Goal: Task Accomplishment & Management: Manage account settings

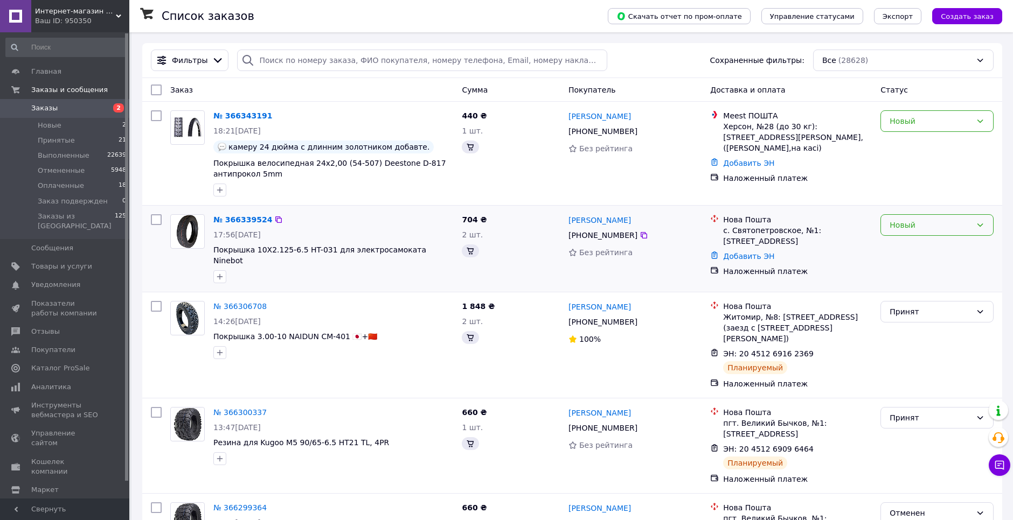
click at [940, 225] on div "Новый" at bounding box center [930, 225] width 82 height 12
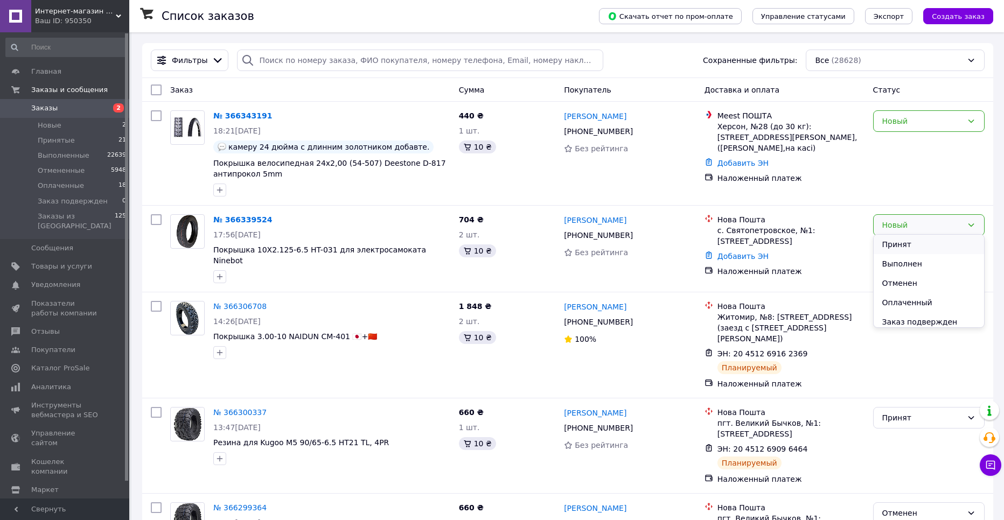
click at [918, 239] on li "Принят" at bounding box center [929, 244] width 110 height 19
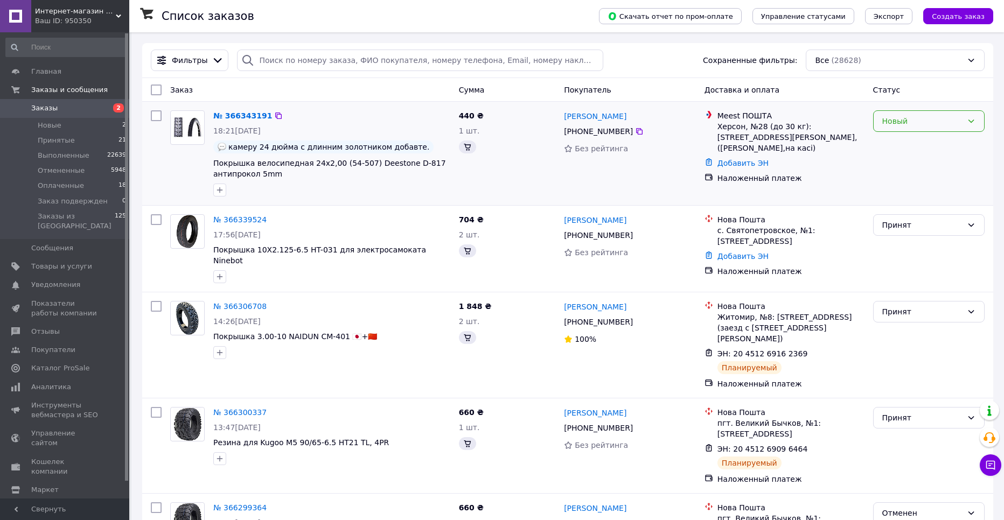
click at [939, 121] on div "Новый" at bounding box center [922, 121] width 80 height 12
click at [901, 141] on li "Принят" at bounding box center [929, 143] width 110 height 19
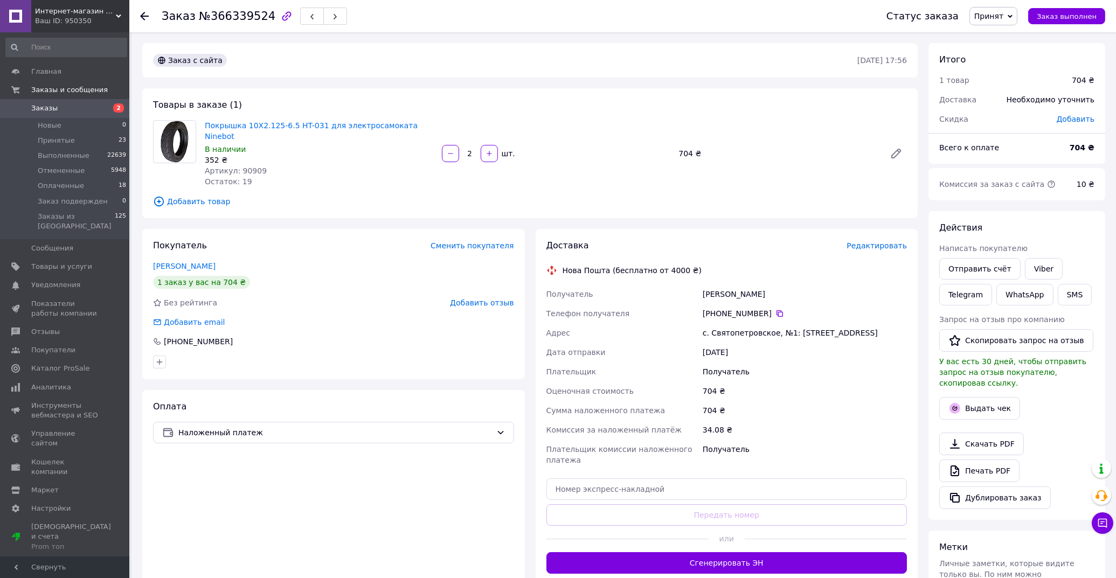
click at [879, 241] on span "Редактировать" at bounding box center [876, 245] width 60 height 9
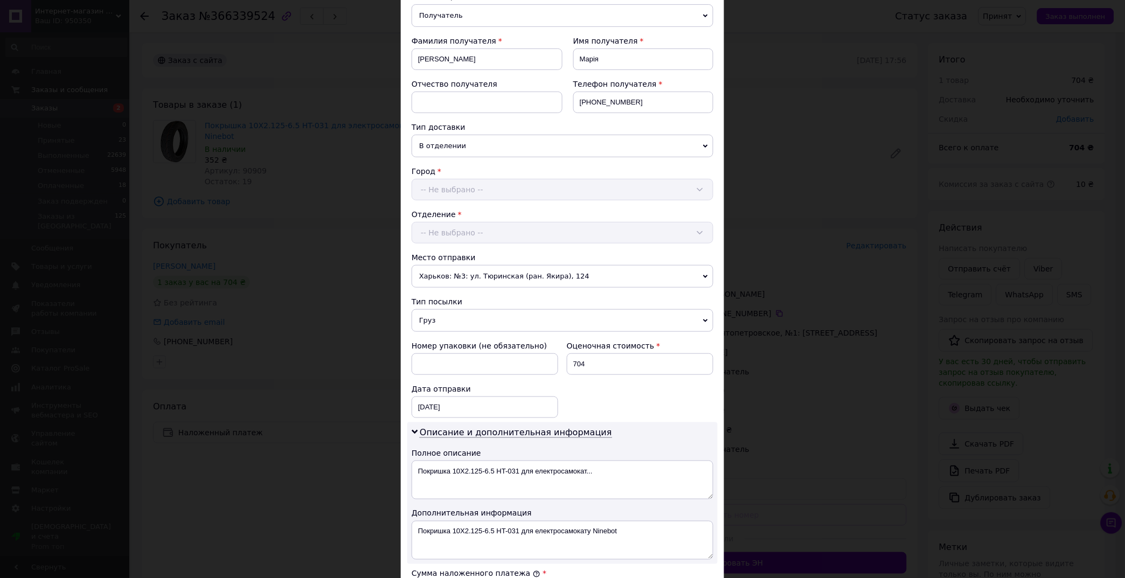
scroll to position [239, 0]
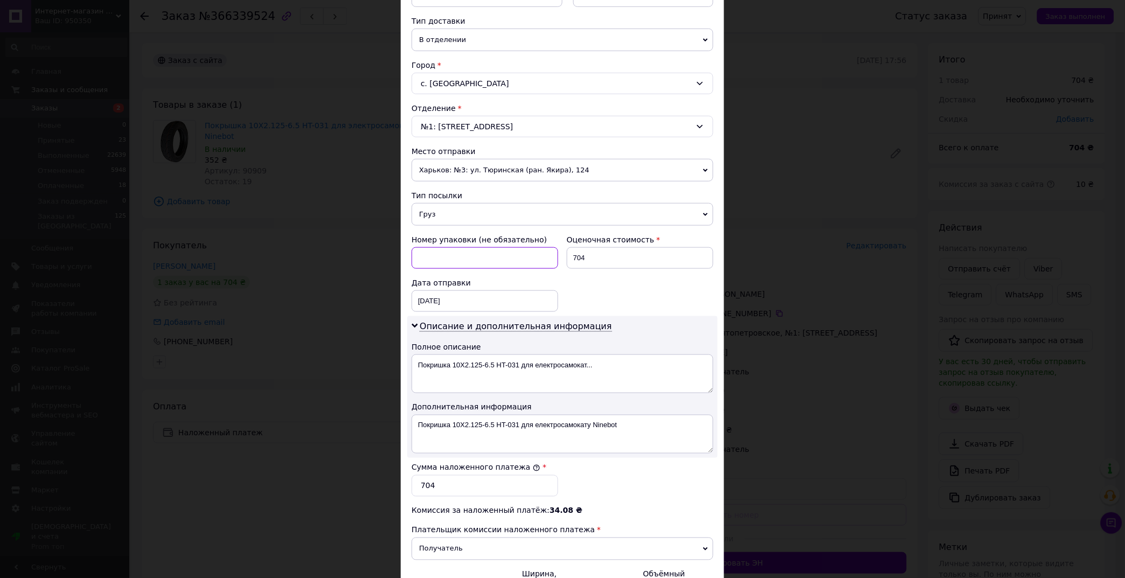
click at [469, 247] on input at bounding box center [485, 258] width 147 height 22
type input "Олег"
click at [500, 300] on div "Дата отправки 12.10.2025 < 2025 > < Октябрь > Пн Вт Ср Чт Пт Сб Вс 29 30 1 2 3 …" at bounding box center [484, 294] width 155 height 43
click at [492, 294] on div "12.10.2025 < 2025 > < Октябрь > Пн Вт Ср Чт Пт Сб Вс 29 30 1 2 3 4 5 6 7 8 9 10…" at bounding box center [485, 301] width 147 height 22
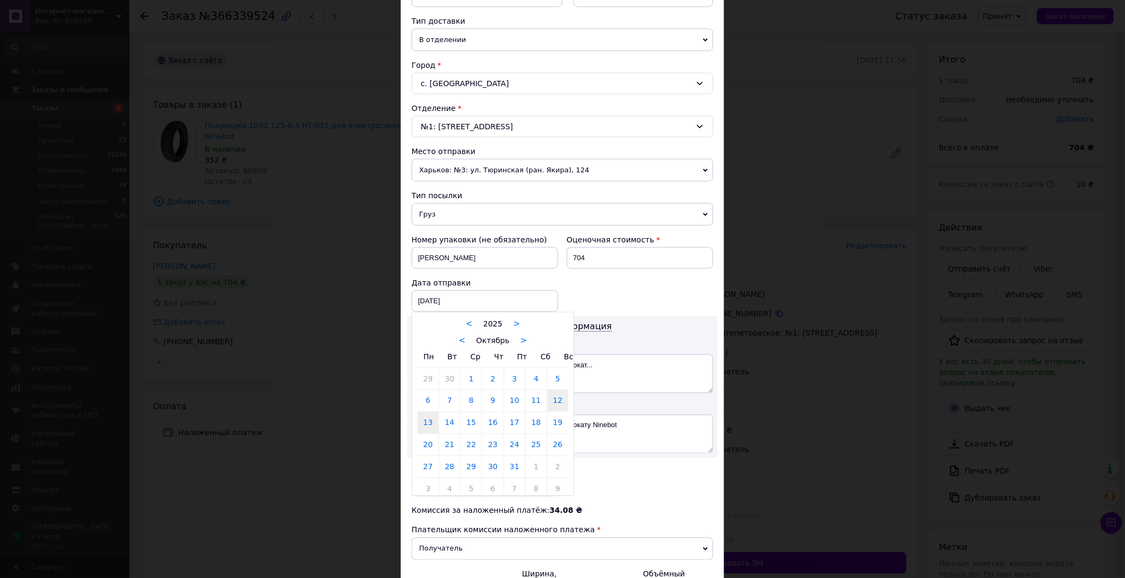
click at [424, 412] on link "13" at bounding box center [428, 423] width 21 height 22
type input "13.10.2025"
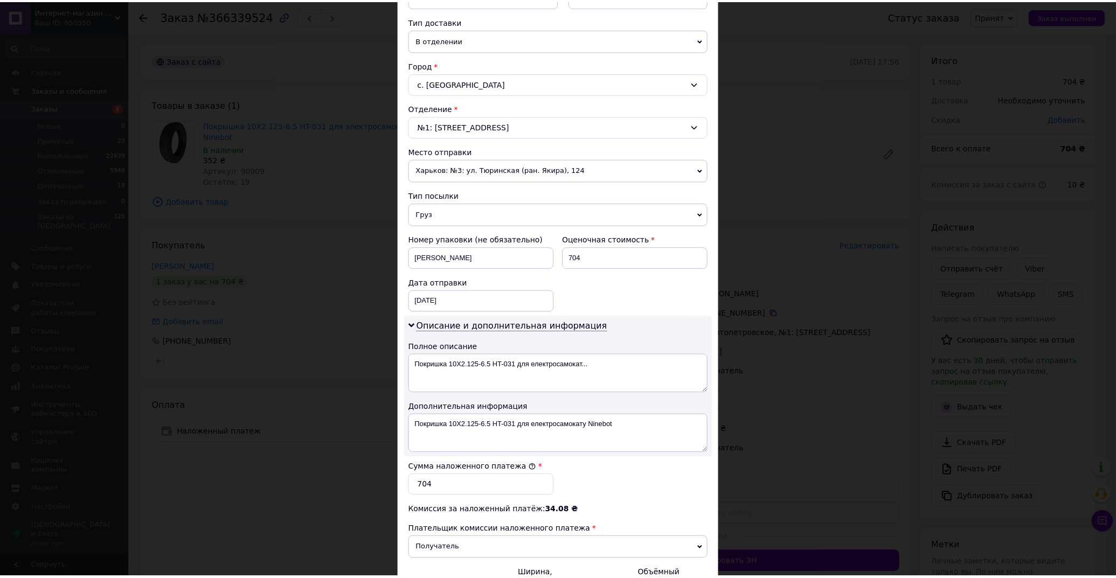
scroll to position [346, 0]
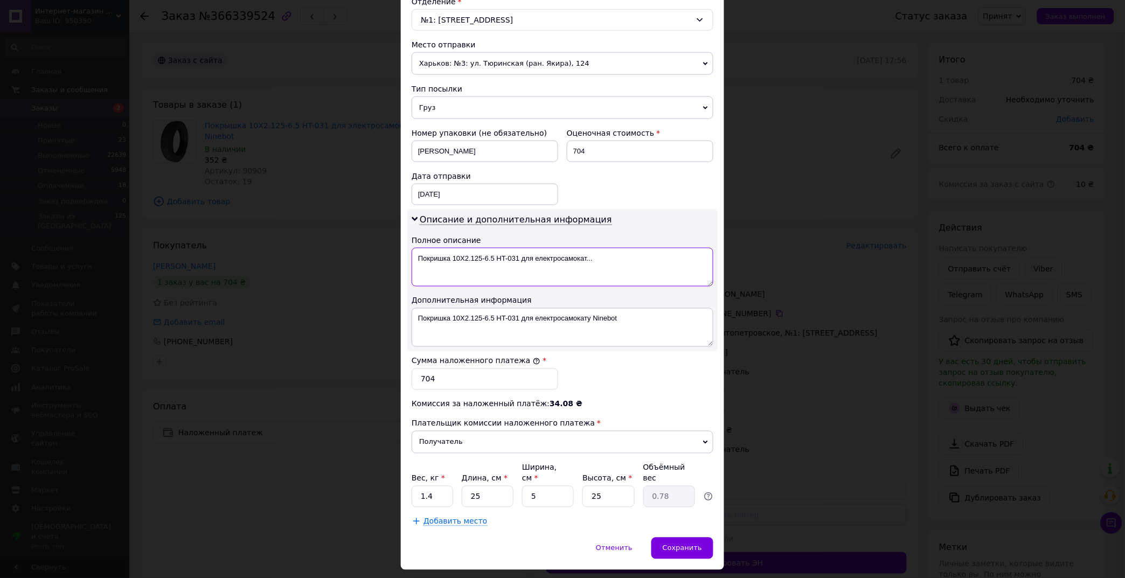
drag, startPoint x: 594, startPoint y: 247, endPoint x: 416, endPoint y: 248, distance: 177.3
click at [416, 248] on textarea "Покришка 10X2.125-6.5 HT-031 для електросамокат..." at bounding box center [563, 267] width 302 height 39
type textarea "1"
click at [641, 308] on textarea "Покришка 10X2.125-6.5 HT-031 для електросамокату Ninebot" at bounding box center [563, 327] width 302 height 39
drag, startPoint x: 590, startPoint y: 302, endPoint x: 521, endPoint y: 305, distance: 69.0
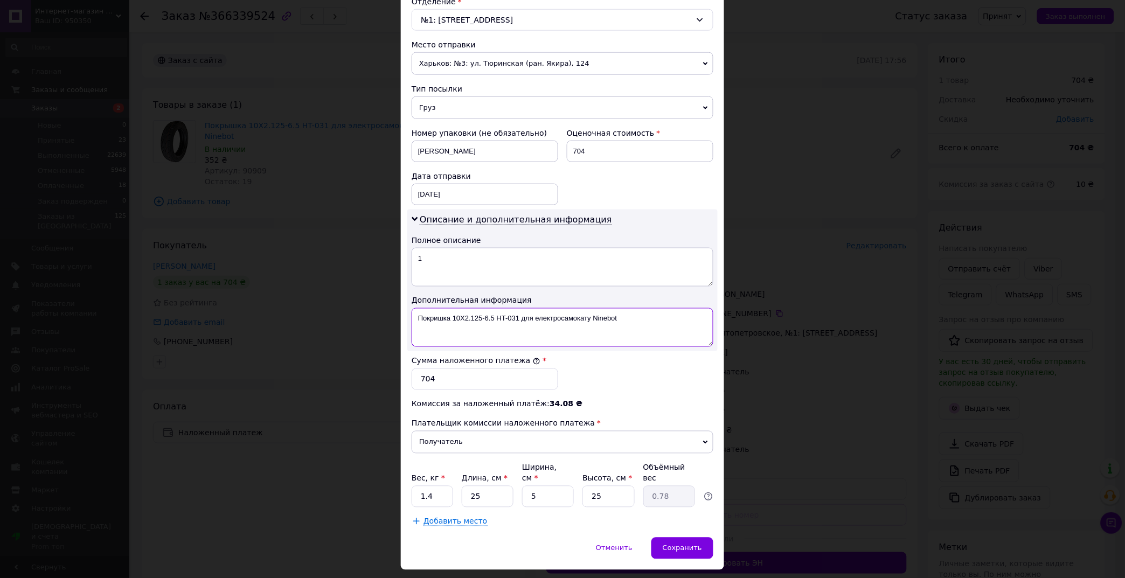
click at [521, 308] on textarea "Покришка 10X2.125-6.5 HT-031 для електросамокату Ninebot" at bounding box center [563, 327] width 302 height 39
click at [555, 308] on textarea "Покришка 10X2.125-6.5 HT-031 Ninebot" at bounding box center [563, 327] width 302 height 39
click at [450, 308] on textarea "Покришка 10X2.125-6.5 HT-031 Ninebot - 2 шт." at bounding box center [563, 327] width 302 height 39
type textarea "Покр 10X2.125-6.5 HT-031 Ninebot - 2 шт."
click at [439, 486] on input "1.4" at bounding box center [432, 497] width 41 height 22
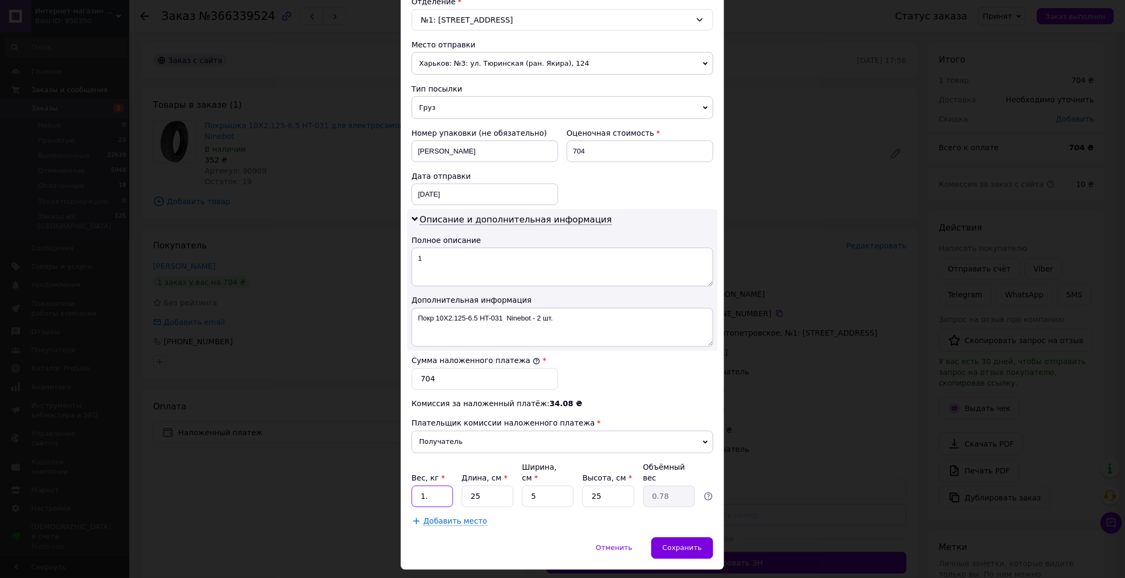
type input "1"
type input "2"
click at [534, 486] on input "5" at bounding box center [548, 497] width 52 height 22
type input "1"
type input "0.16"
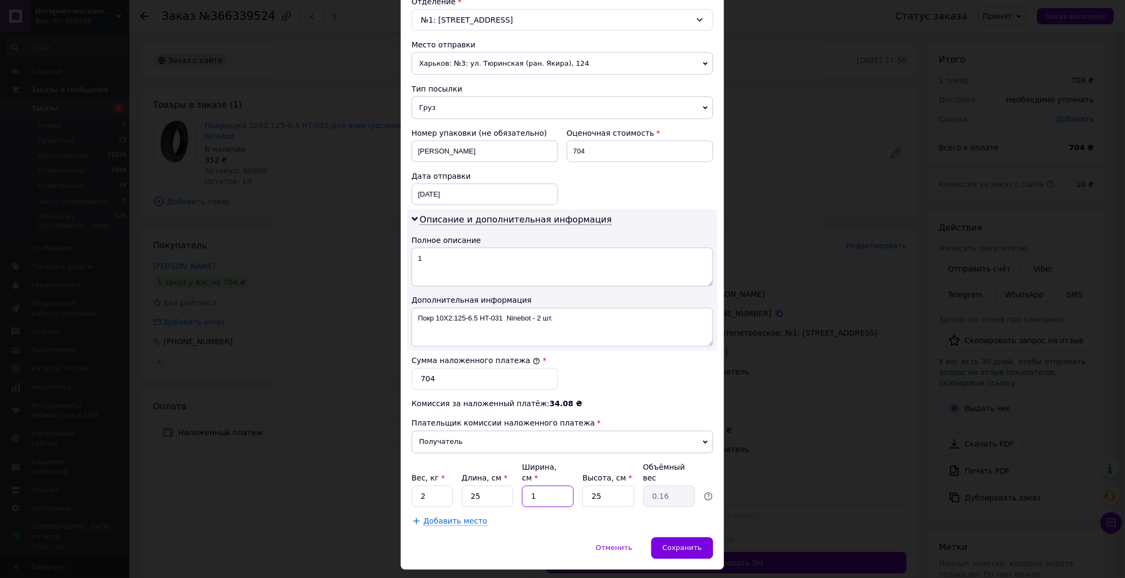
type input "10"
type input "1.56"
type input "1"
type input "0.16"
type input "13"
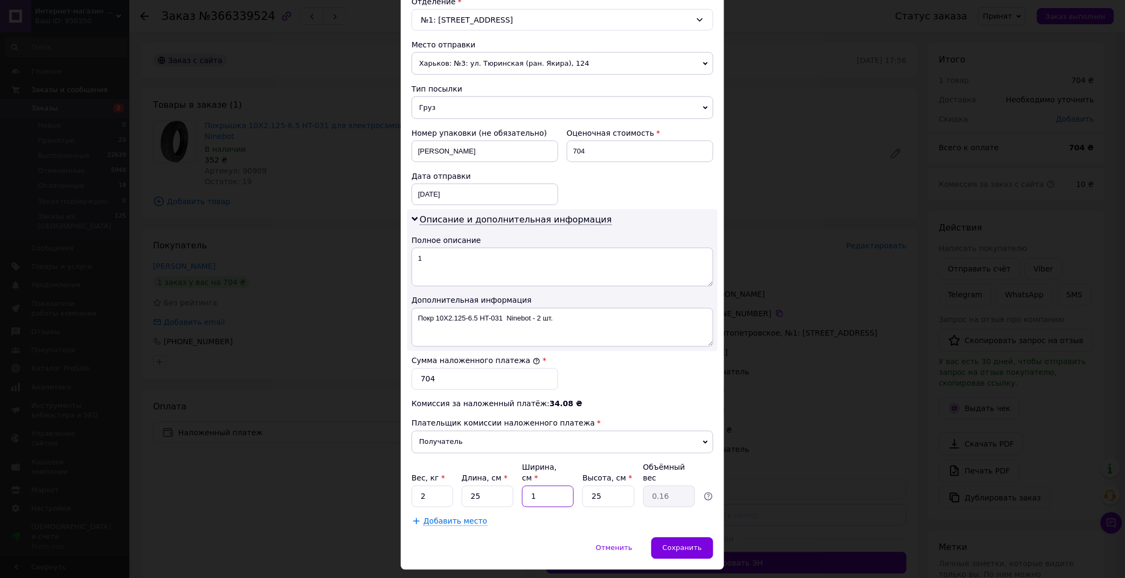
type input "2.03"
type input "13"
click at [683, 520] on span "Сохранить" at bounding box center [682, 548] width 39 height 8
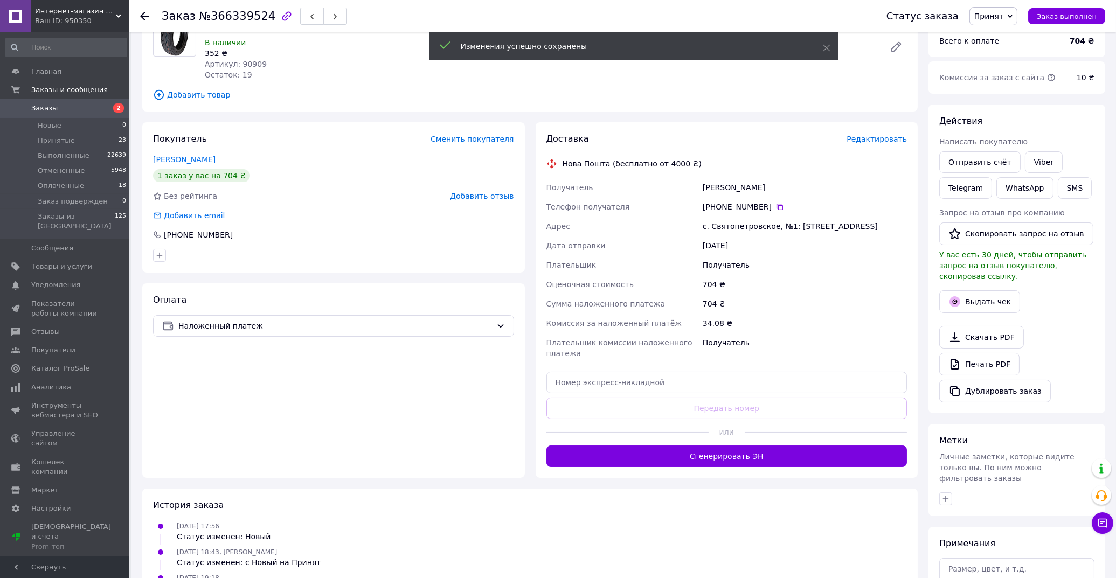
scroll to position [120, 0]
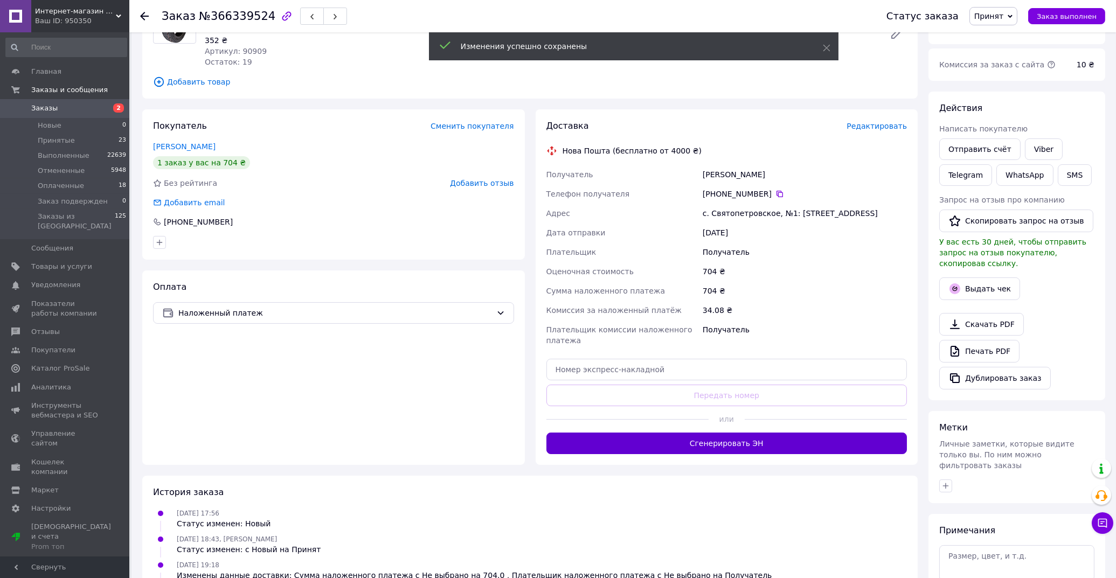
click at [713, 433] on button "Сгенерировать ЭН" at bounding box center [726, 444] width 361 height 22
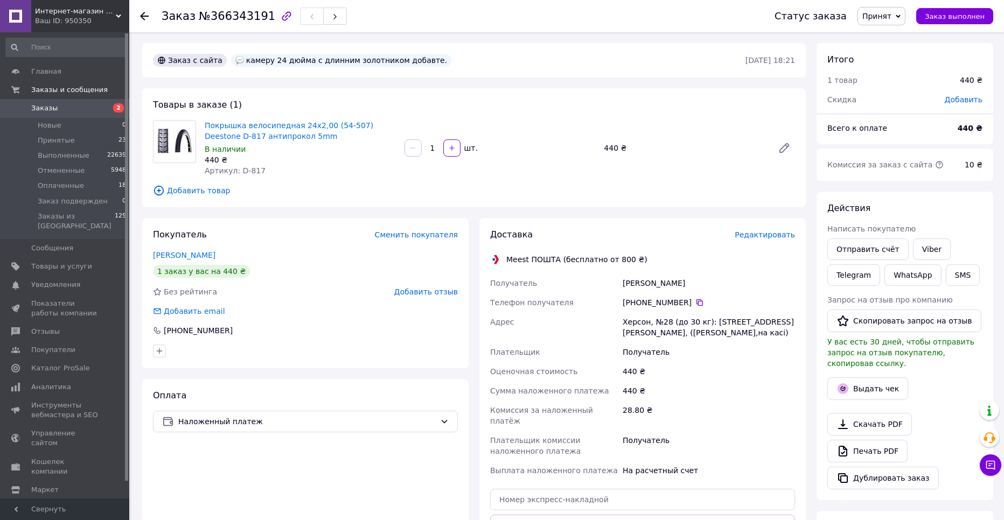
click at [208, 190] on span "Добавить товар" at bounding box center [474, 191] width 642 height 12
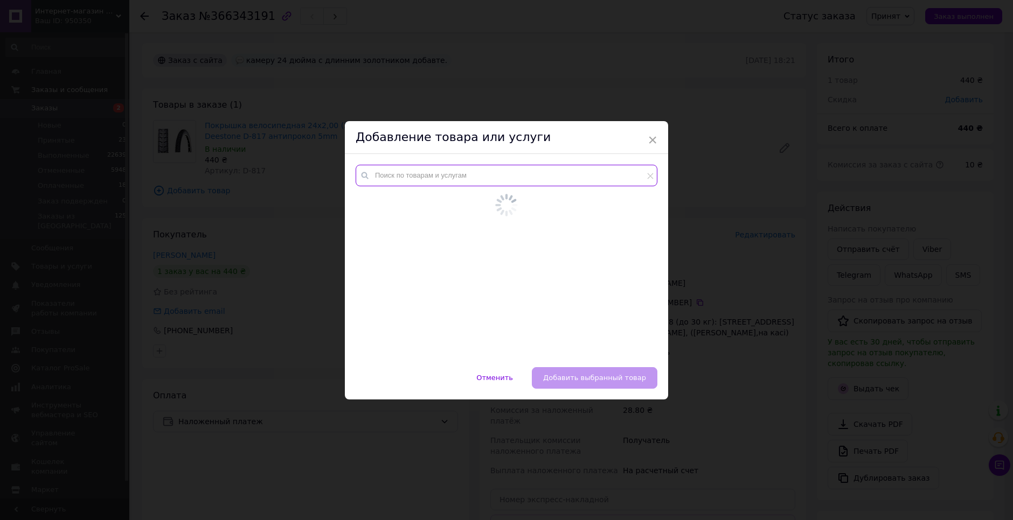
click at [406, 177] on input "text" at bounding box center [507, 176] width 302 height 22
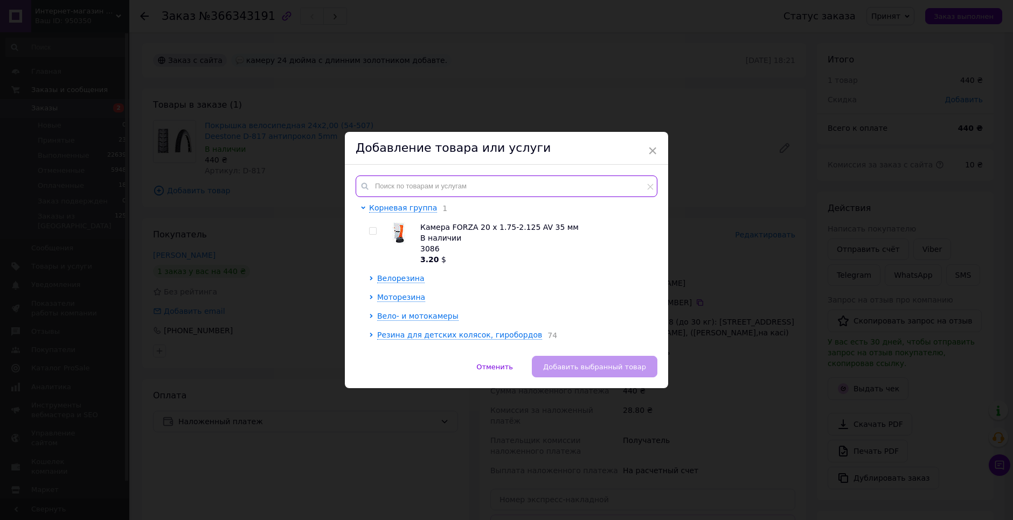
paste input "Камера на велосипед 24x1.95/2.125 Deestone A/V 48 mm Детальніше: https://finety…"
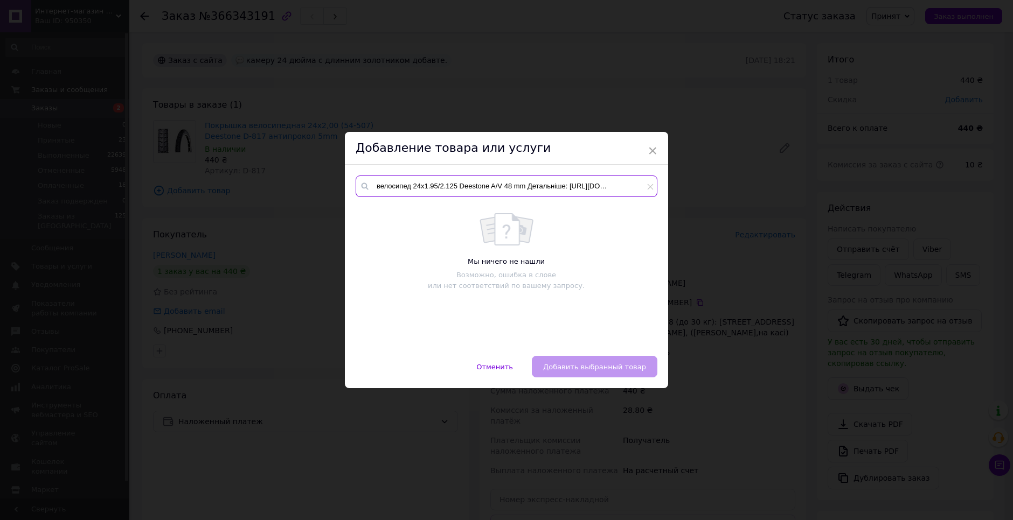
drag, startPoint x: 495, startPoint y: 184, endPoint x: 635, endPoint y: 193, distance: 139.9
click at [635, 193] on input "Камера на велосипед 24x1.95/2.125 Deestone A/V 48 mm Детальніше: https://finety…" at bounding box center [507, 187] width 302 height 22
click at [578, 188] on input "Камера на велосипед 24x1.95/2.125 Deestone A/V 48 mm se" at bounding box center [507, 187] width 302 height 22
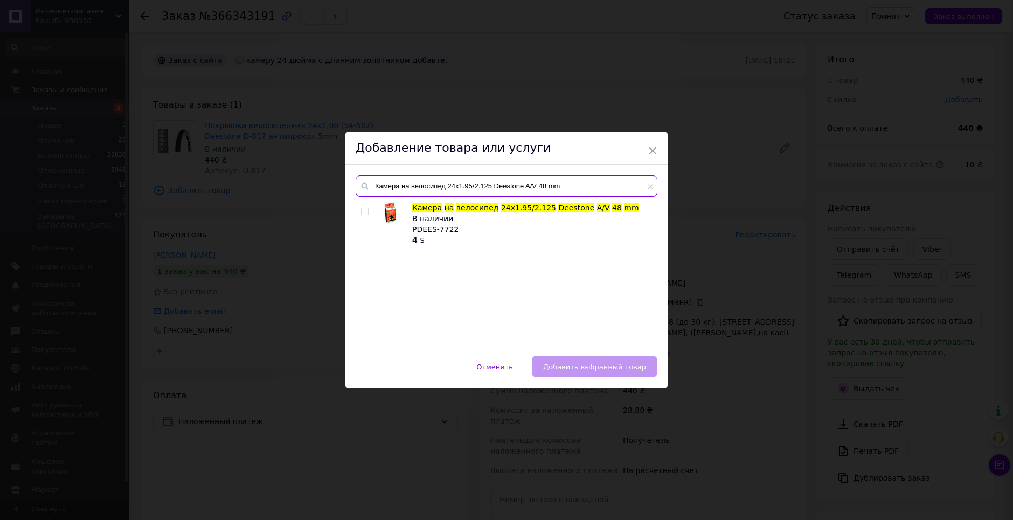
type input "Камера на велосипед 24x1.95/2.125 Deestone A/V 48 mm"
click at [362, 211] on input "checkbox" at bounding box center [364, 211] width 7 height 7
checkbox input "true"
click at [586, 360] on button "Добавить выбранный товар" at bounding box center [595, 367] width 126 height 22
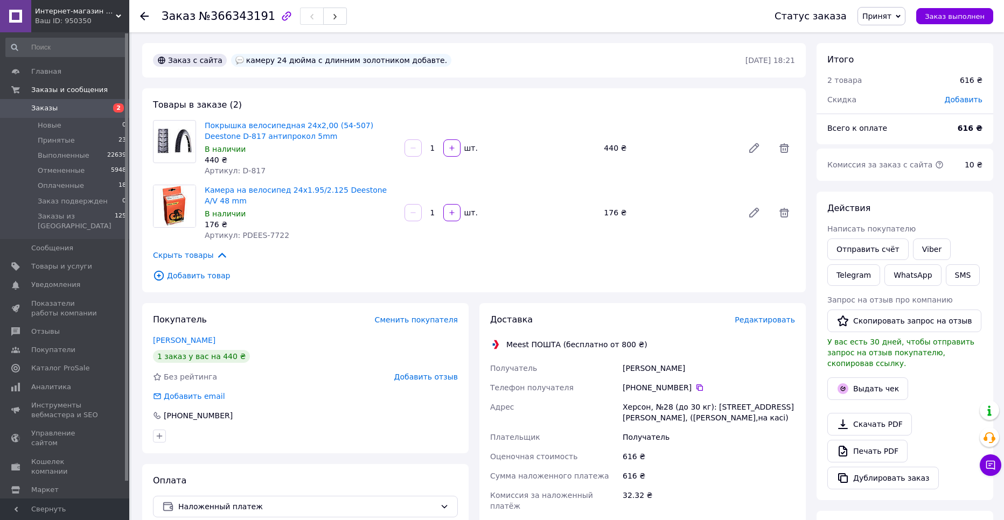
click at [776, 316] on span "Редактировать" at bounding box center [765, 320] width 60 height 9
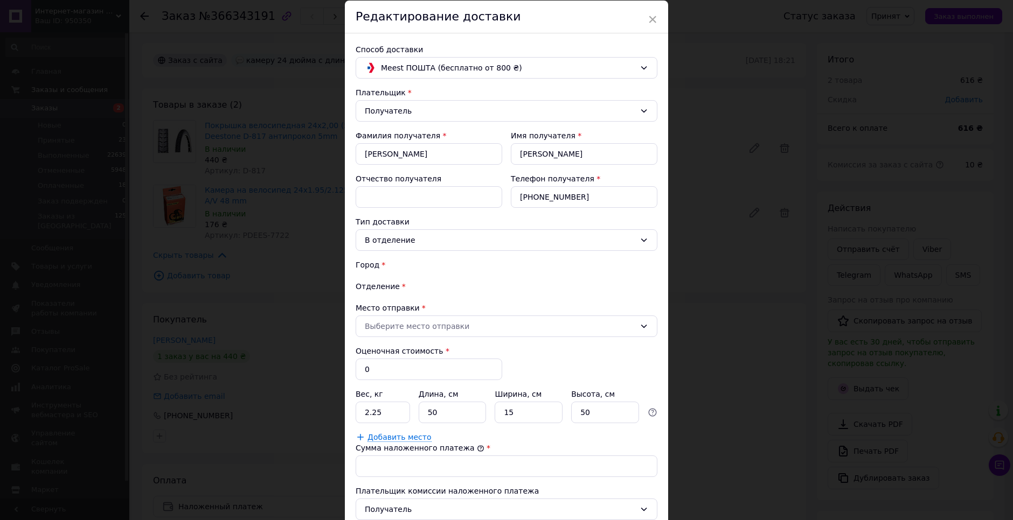
scroll to position [102, 0]
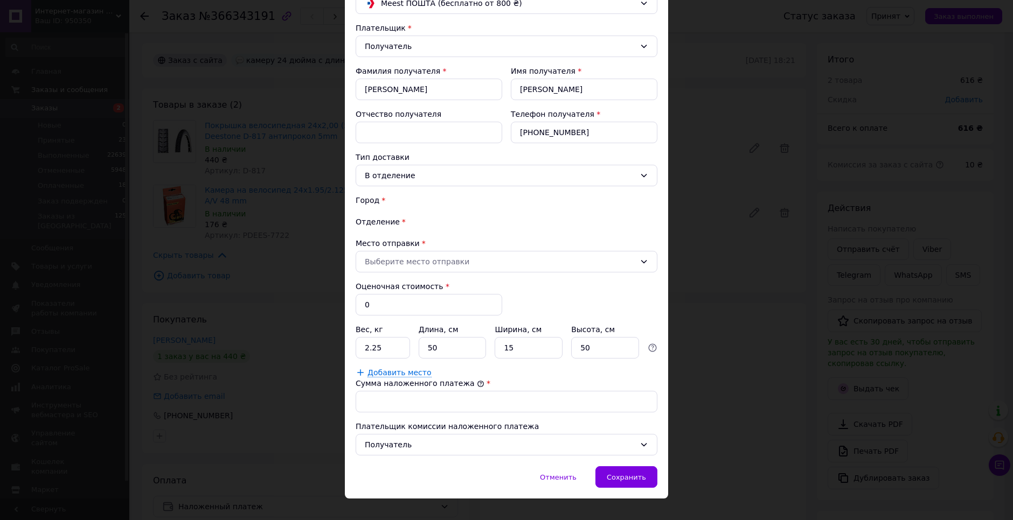
type input "616"
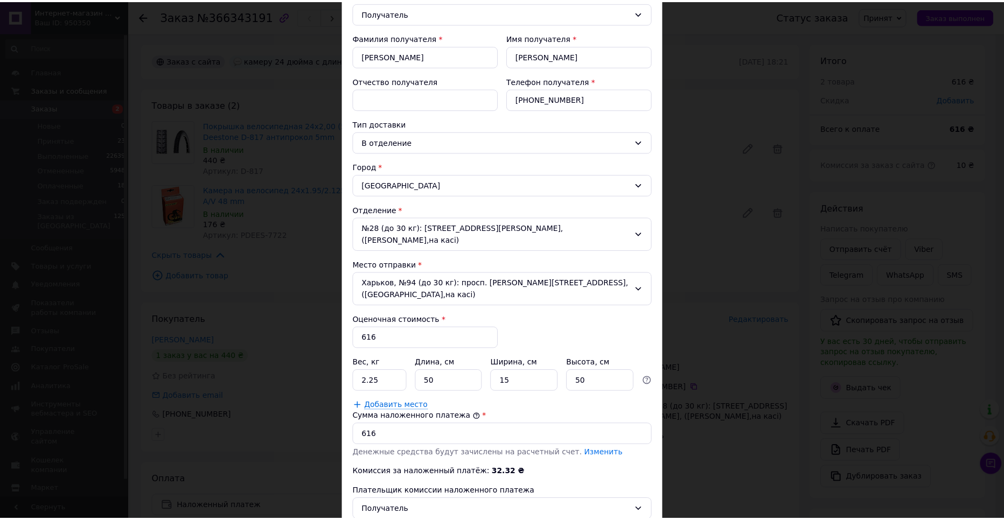
scroll to position [175, 0]
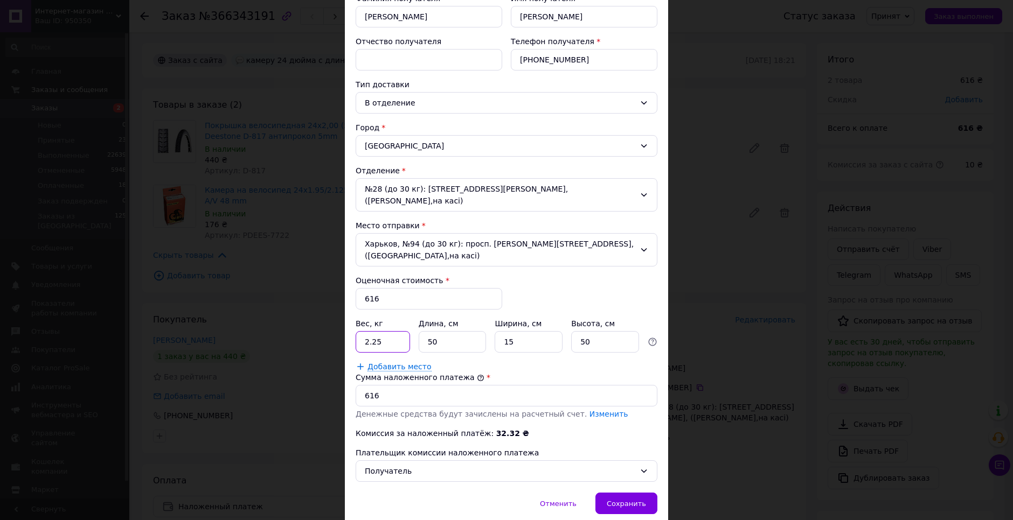
click at [388, 331] on input "2.25" at bounding box center [383, 342] width 54 height 22
type input "2.5"
click at [524, 331] on input "15" at bounding box center [529, 342] width 68 height 22
type input "1"
type input "4"
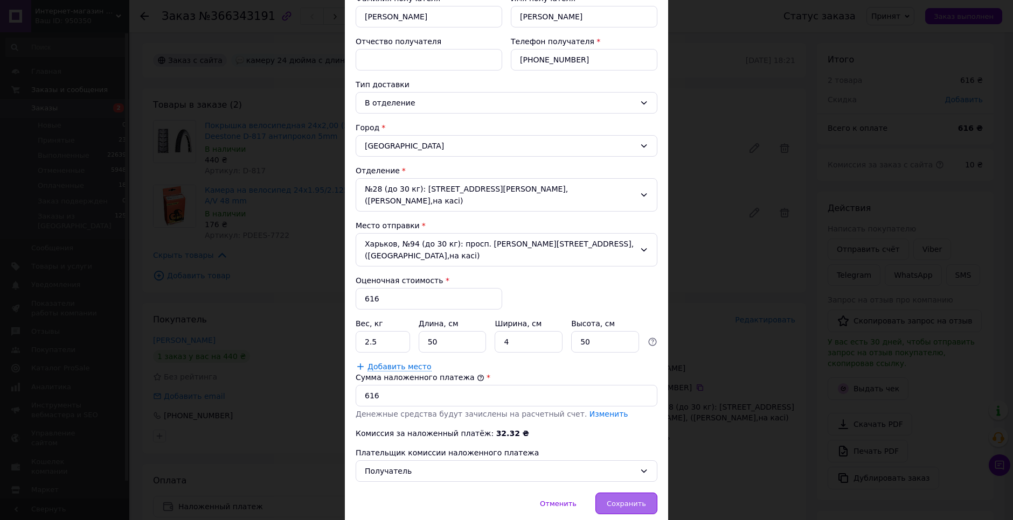
click at [621, 500] on span "Сохранить" at bounding box center [626, 504] width 39 height 8
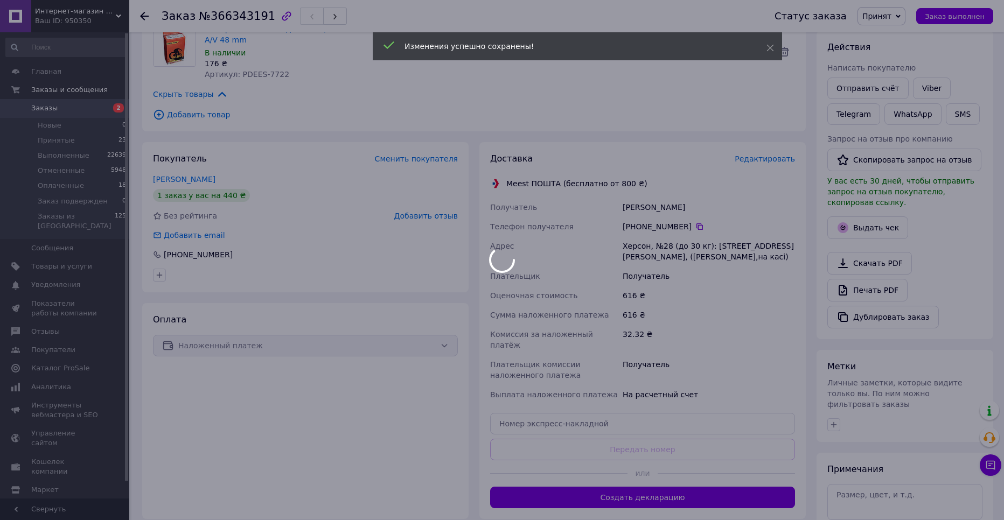
scroll to position [162, 0]
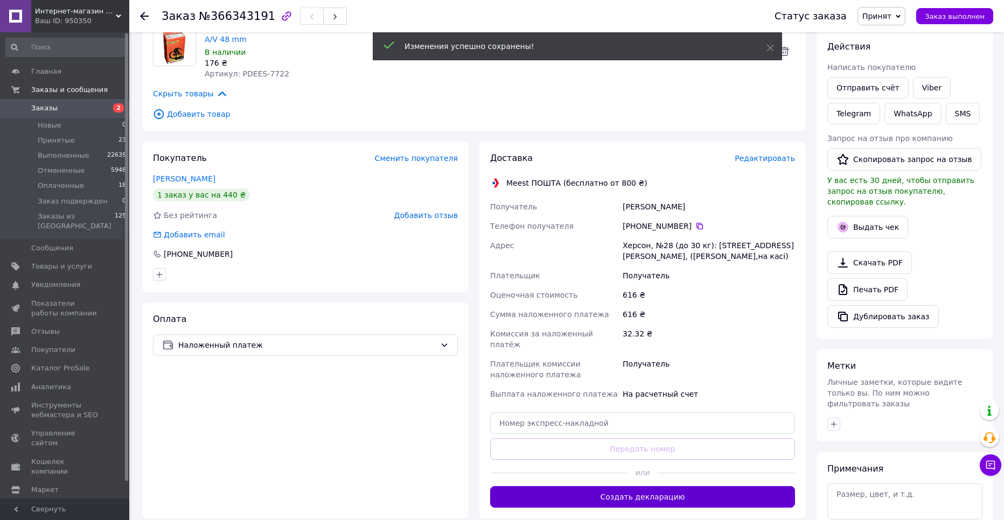
click at [627, 486] on button "Создать декларацию" at bounding box center [642, 497] width 305 height 22
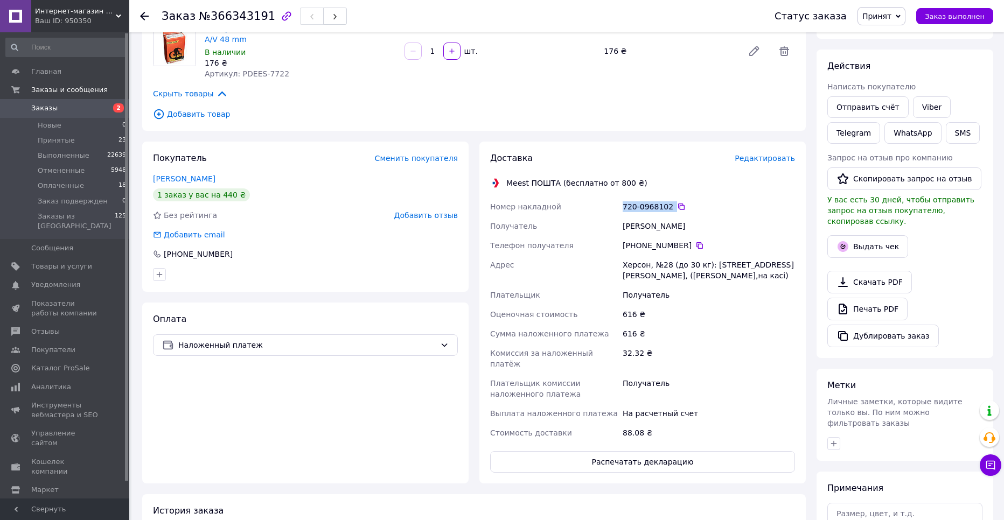
drag, startPoint x: 690, startPoint y: 183, endPoint x: 623, endPoint y: 187, distance: 66.9
click at [623, 201] on div "720-0968102" at bounding box center [709, 206] width 172 height 11
click at [698, 197] on div "720-0968102" at bounding box center [709, 206] width 177 height 19
click at [677, 203] on icon at bounding box center [681, 207] width 9 height 9
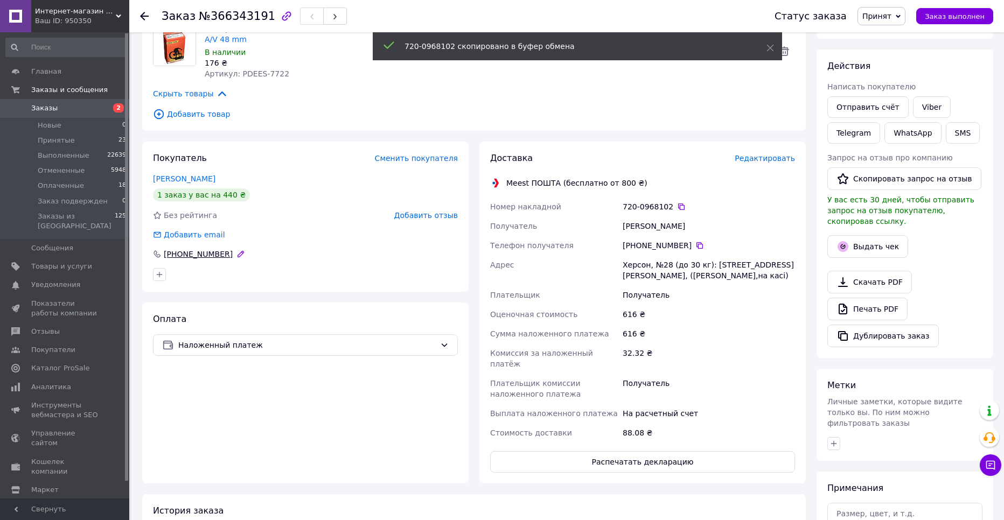
click at [200, 249] on div "+380 66 012 59 07" at bounding box center [198, 254] width 71 height 11
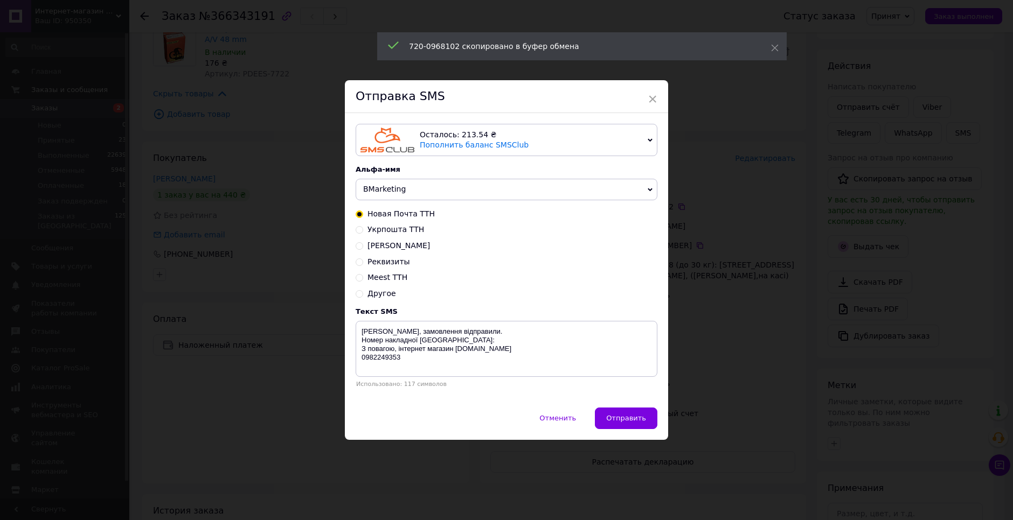
click at [380, 277] on span "Meest ТТН" at bounding box center [387, 277] width 40 height 9
click at [363, 277] on input "Meest ТТН" at bounding box center [360, 277] width 8 height 8
radio input "true"
radio input "false"
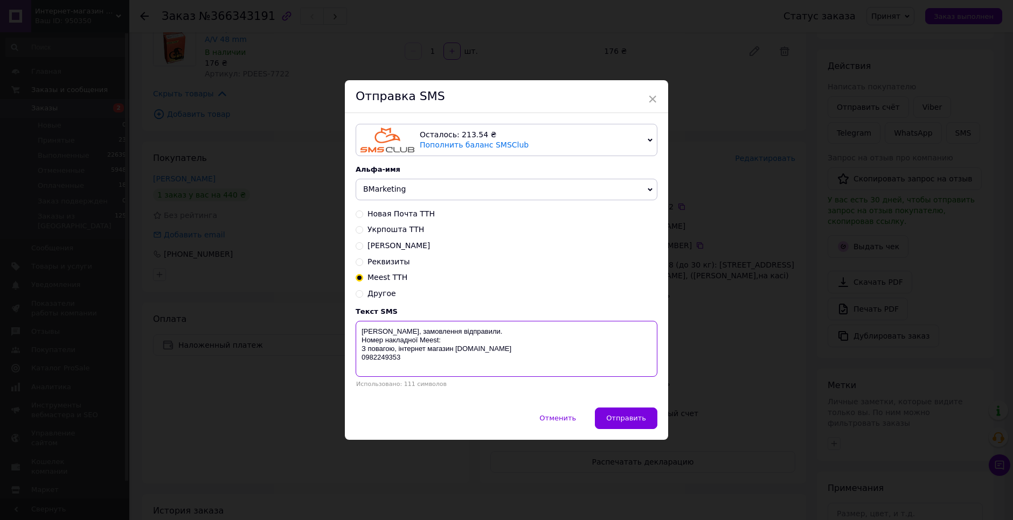
drag, startPoint x: 478, startPoint y: 325, endPoint x: 359, endPoint y: 330, distance: 119.7
click at [359, 330] on textarea "Вітаємо, замовлення відправили. Номер накладної Meest: З повагою, інтернет мага…" at bounding box center [507, 349] width 302 height 56
click at [356, 339] on textarea "Номер накладної Meest: З повагою, інтернет магазин finetyres.com.ua 0982249353" at bounding box center [507, 349] width 302 height 56
click at [456, 328] on textarea "Номер накладної Meest: З повагою, інтернет магазин finetyres.com.ua 0982249353" at bounding box center [507, 349] width 302 height 56
paste textarea "720-0968102"
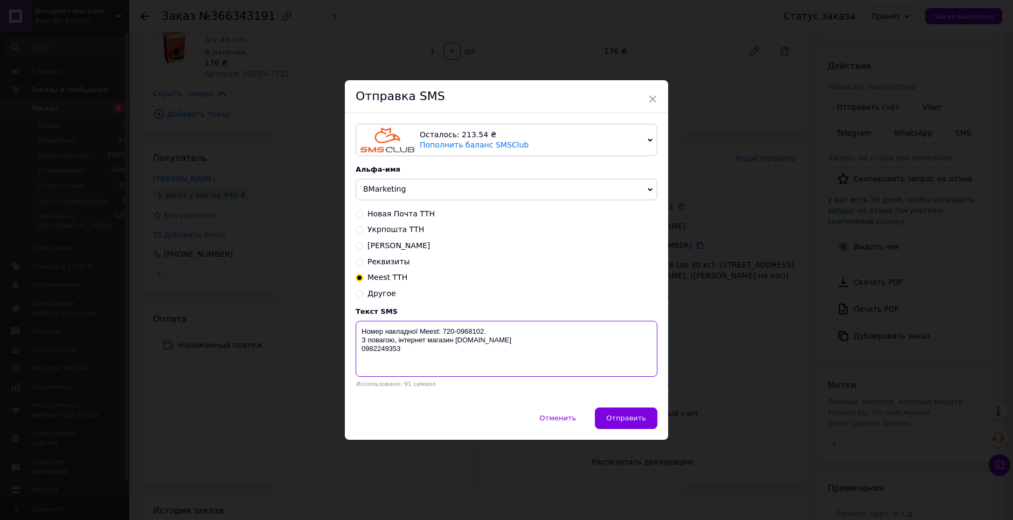
type textarea "Номер накладної Meest: 720-0968102. З повагою, інтернет магазин finetyres.com.u…"
click at [526, 191] on span "BMarketing" at bounding box center [507, 190] width 302 height 22
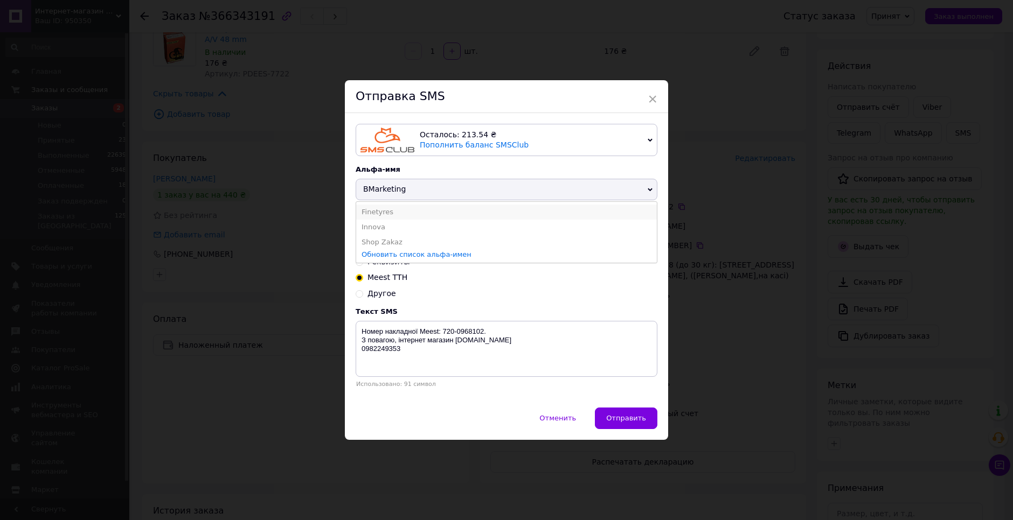
click at [396, 215] on li "Finetyres" at bounding box center [506, 212] width 301 height 15
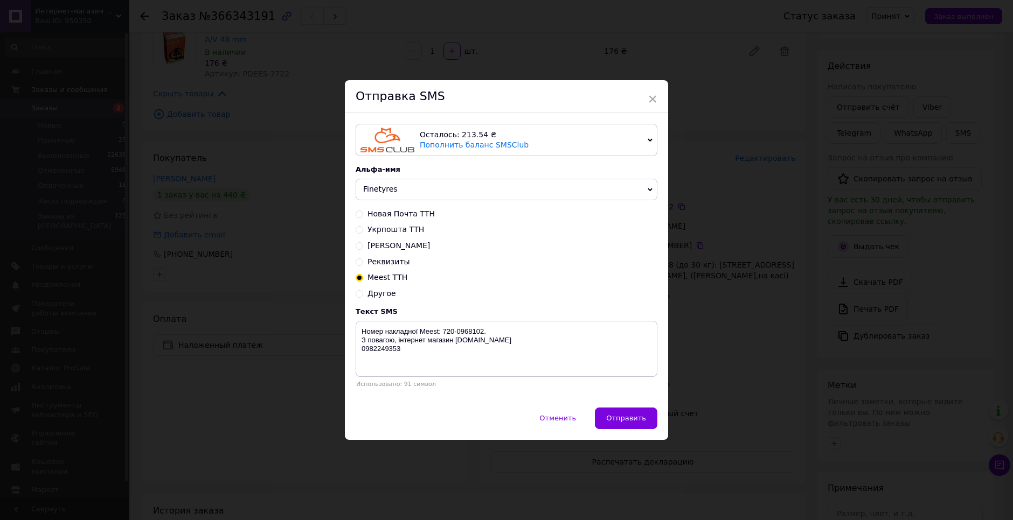
click at [620, 414] on span "Отправить" at bounding box center [626, 418] width 40 height 8
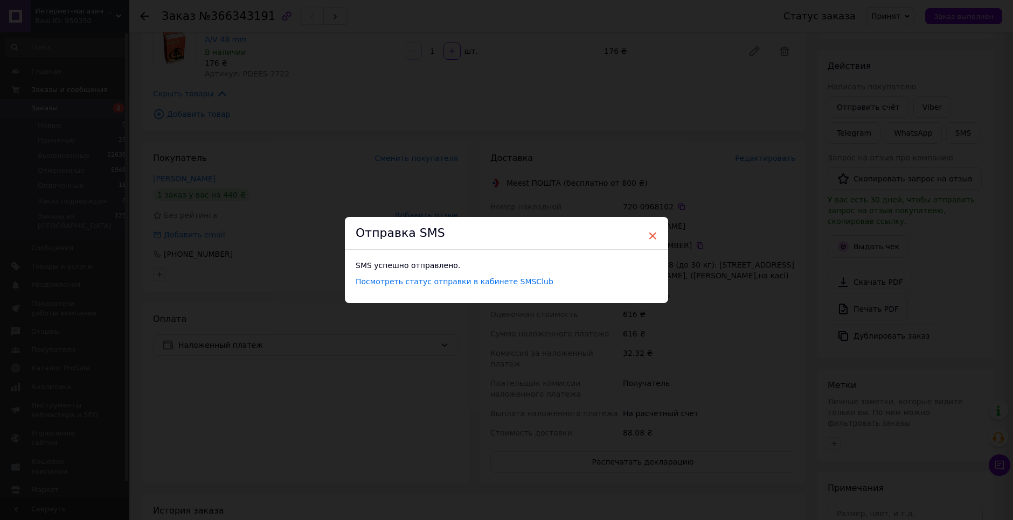
click at [652, 236] on span "×" at bounding box center [653, 236] width 10 height 18
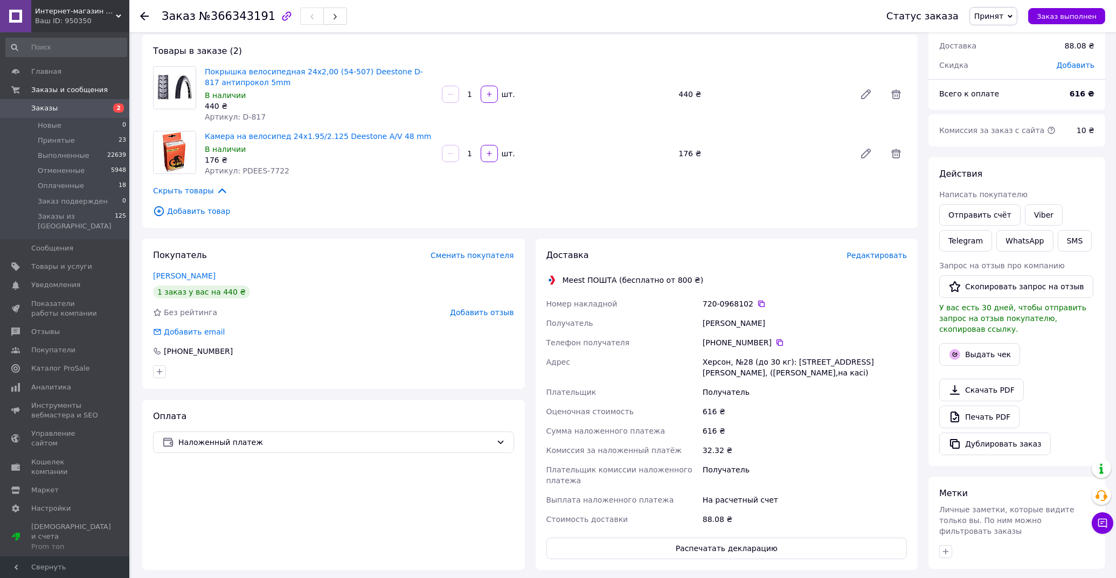
scroll to position [0, 0]
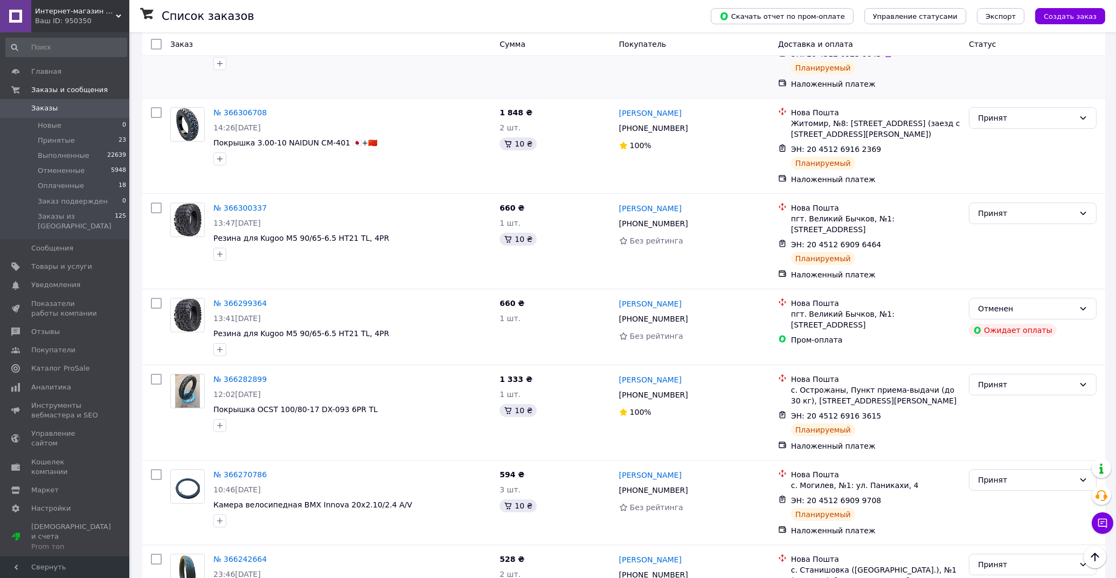
scroll to position [239, 0]
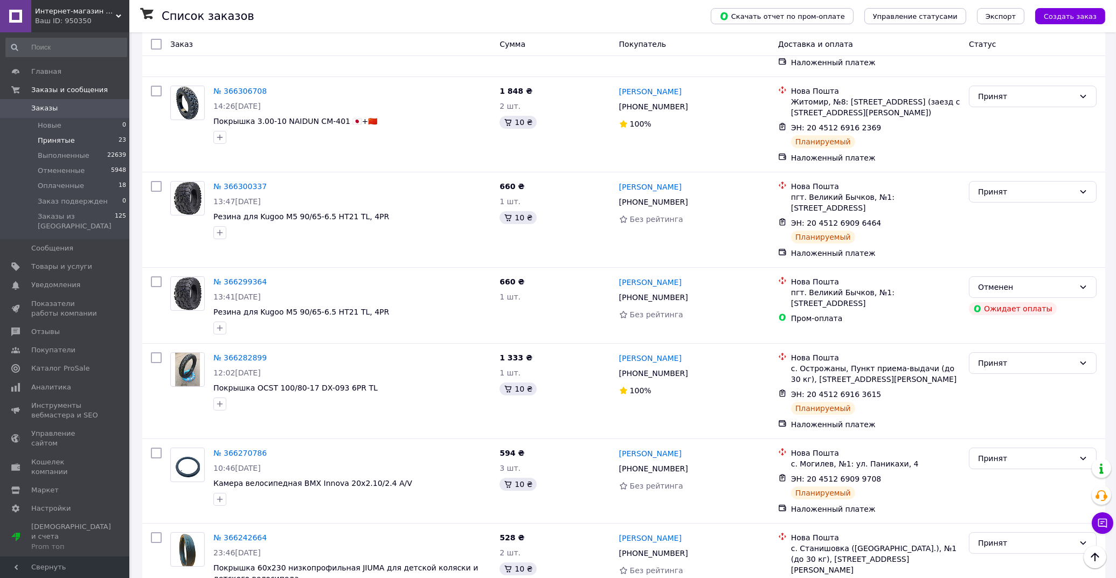
click at [63, 144] on span "Принятые" at bounding box center [56, 141] width 37 height 10
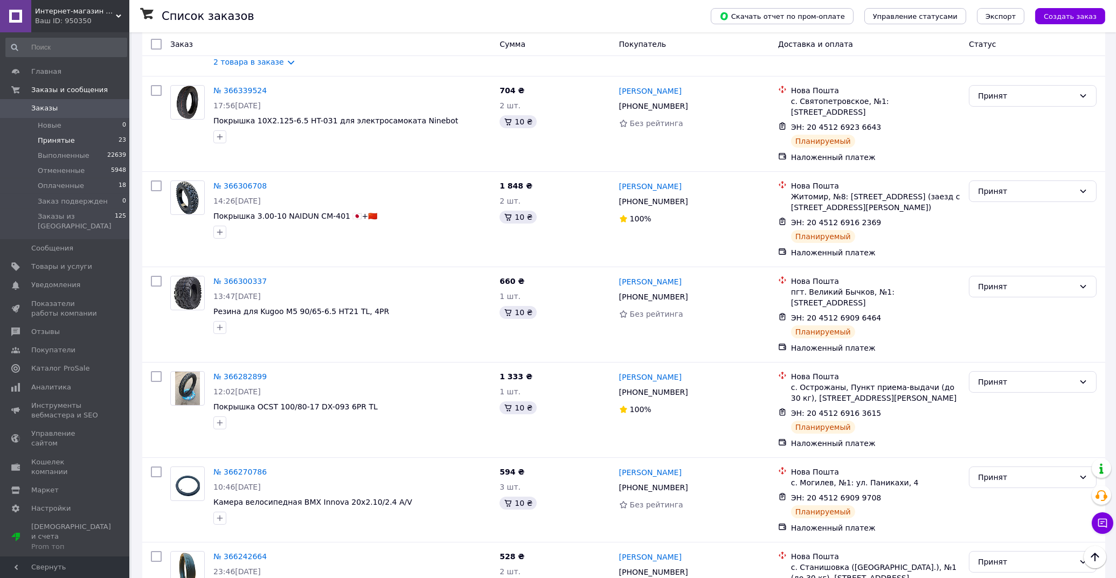
scroll to position [129, 0]
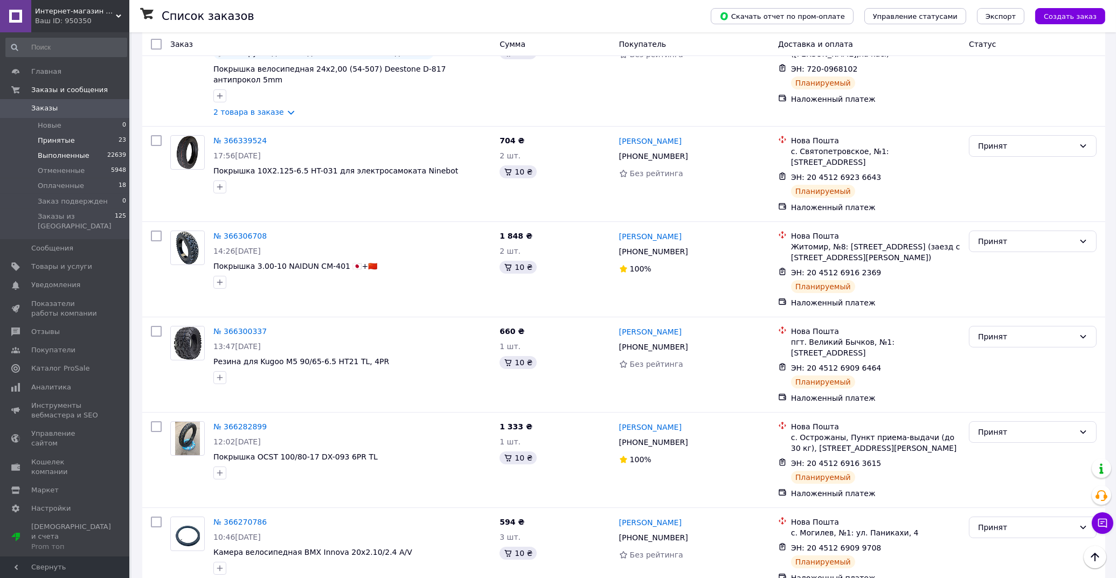
click at [73, 157] on span "Выполненные" at bounding box center [64, 156] width 52 height 10
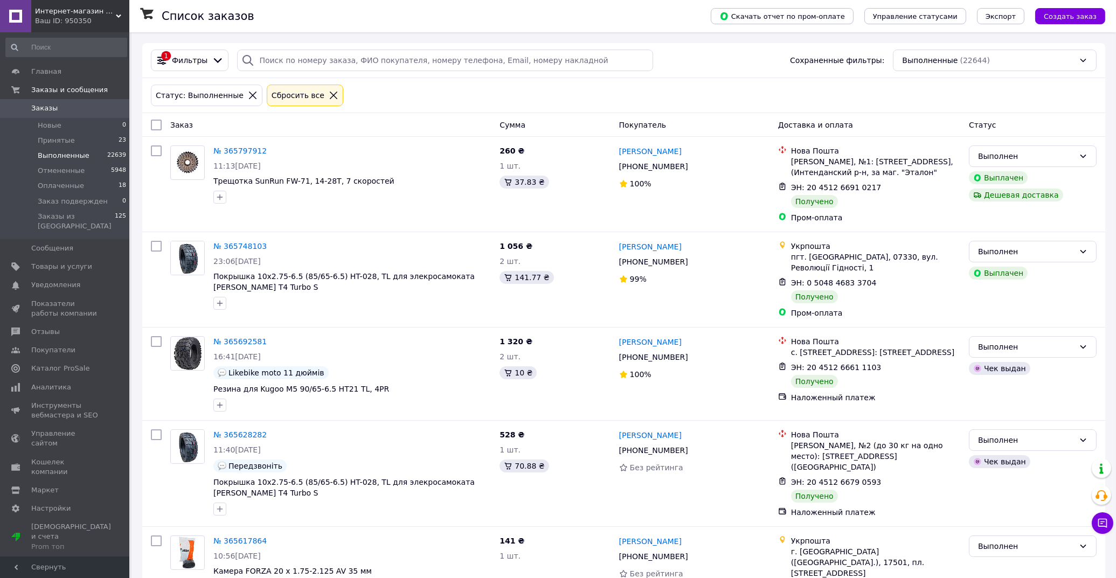
click at [47, 110] on span "Заказы" at bounding box center [44, 108] width 26 height 10
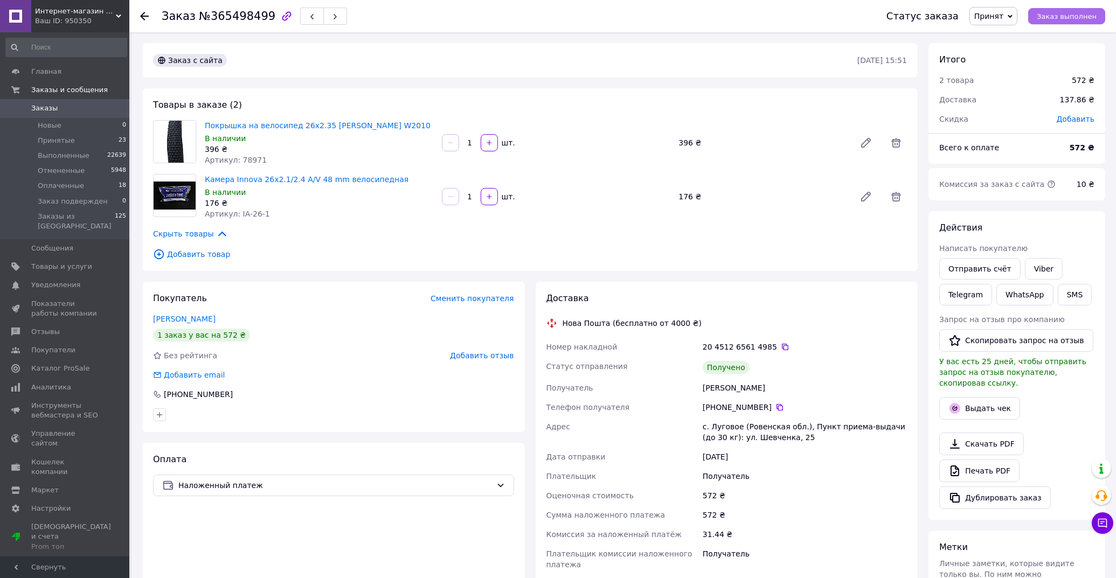
click at [1057, 10] on button "Заказ выполнен" at bounding box center [1066, 16] width 77 height 16
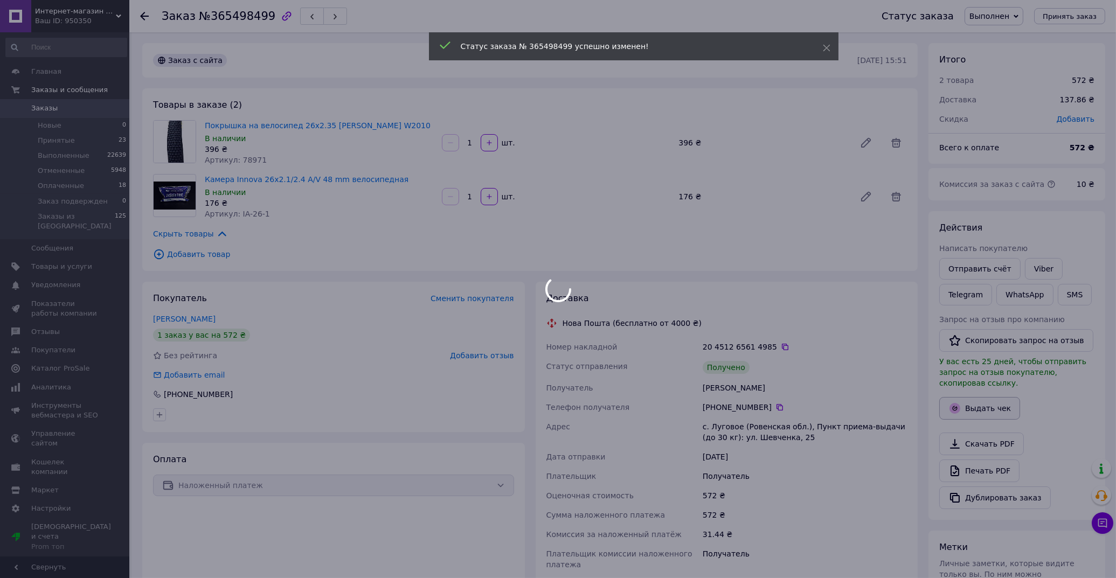
click at [972, 397] on button "Выдать чек" at bounding box center [979, 408] width 81 height 23
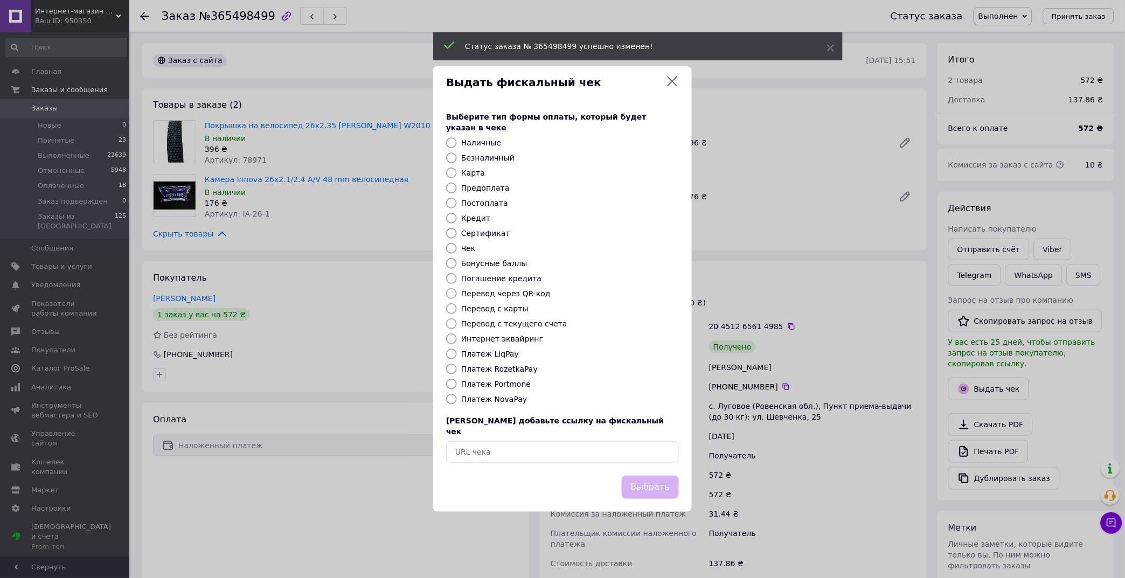
click at [479, 201] on label "Постоплата" at bounding box center [484, 203] width 47 height 9
click at [457, 201] on input "Постоплата" at bounding box center [451, 203] width 11 height 11
radio input "true"
click at [642, 476] on button "Выбрать" at bounding box center [650, 487] width 57 height 23
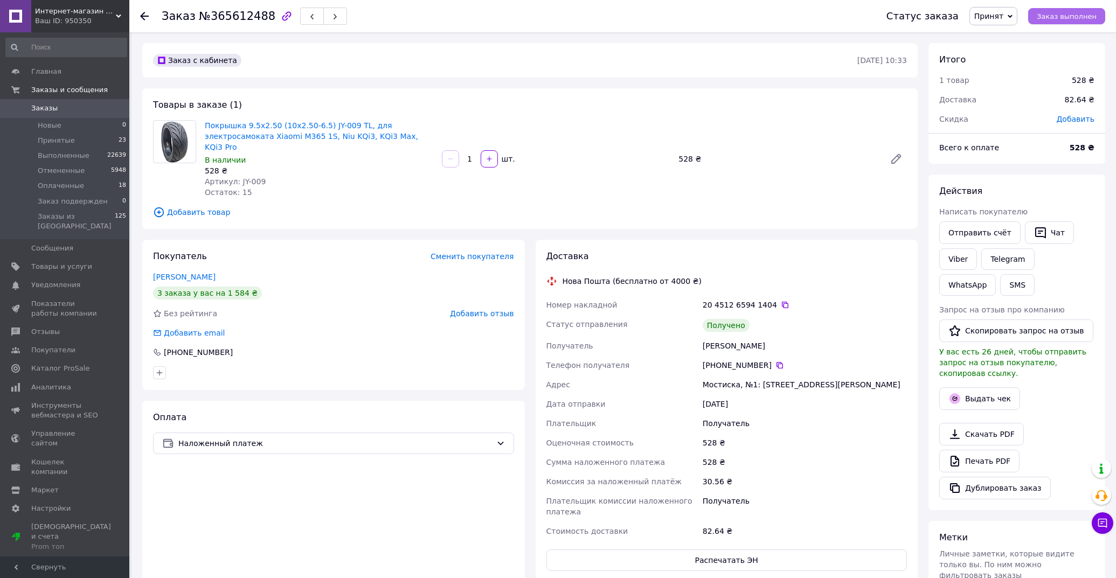
click at [1073, 17] on span "Заказ выполнен" at bounding box center [1067, 16] width 60 height 8
click at [971, 387] on button "Выдать чек" at bounding box center [979, 398] width 81 height 23
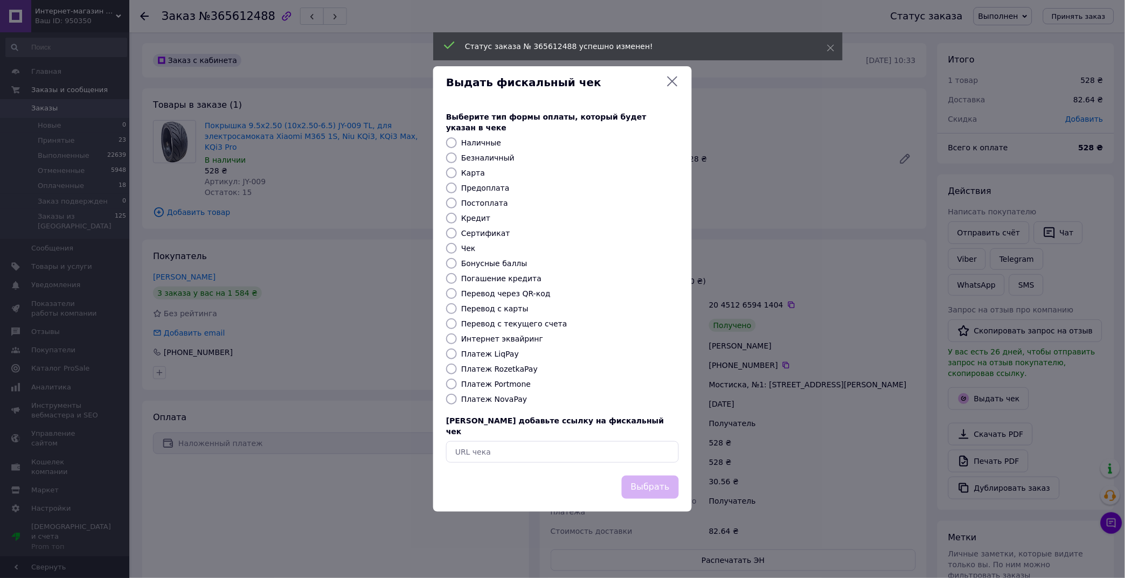
click at [477, 205] on label "Постоплата" at bounding box center [484, 203] width 47 height 9
click at [457, 205] on input "Постоплата" at bounding box center [451, 203] width 11 height 11
radio input "true"
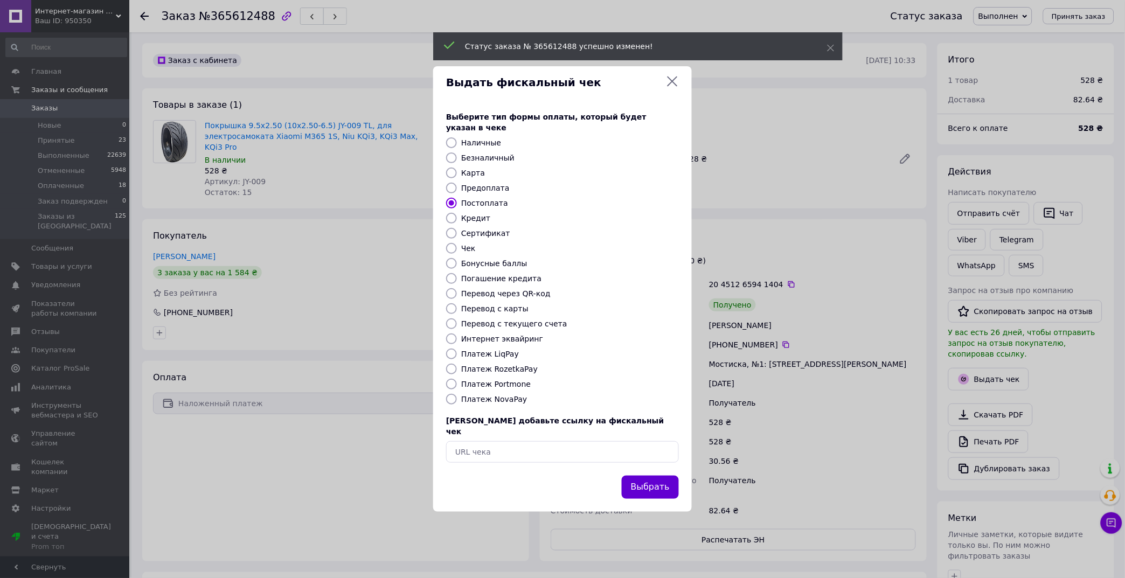
click at [668, 476] on button "Выбрать" at bounding box center [650, 487] width 57 height 23
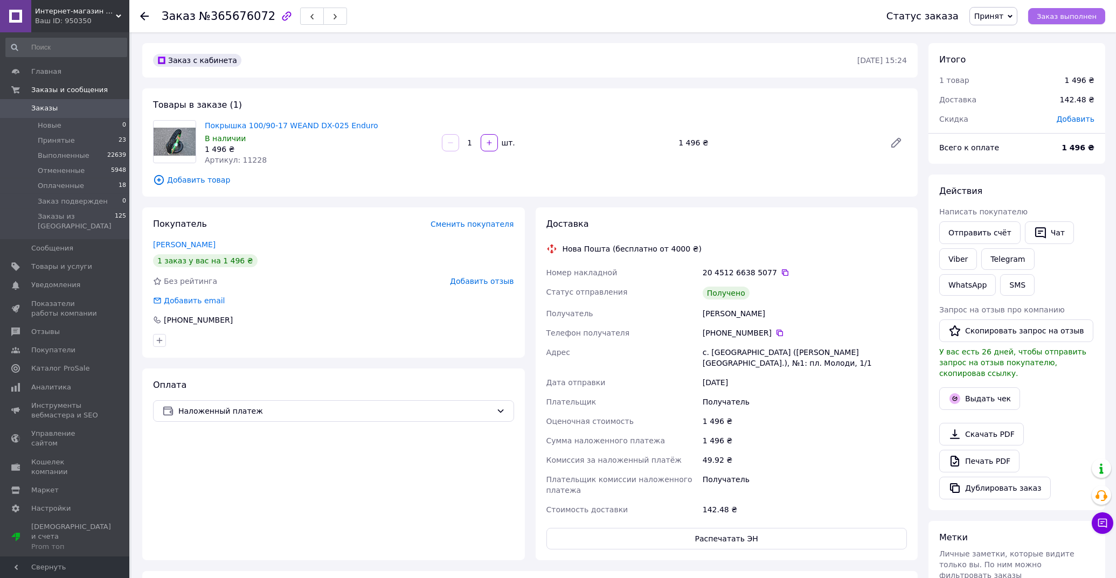
click at [1056, 15] on span "Заказ выполнен" at bounding box center [1067, 16] width 60 height 8
click at [992, 387] on button "Выдать чек" at bounding box center [979, 398] width 81 height 23
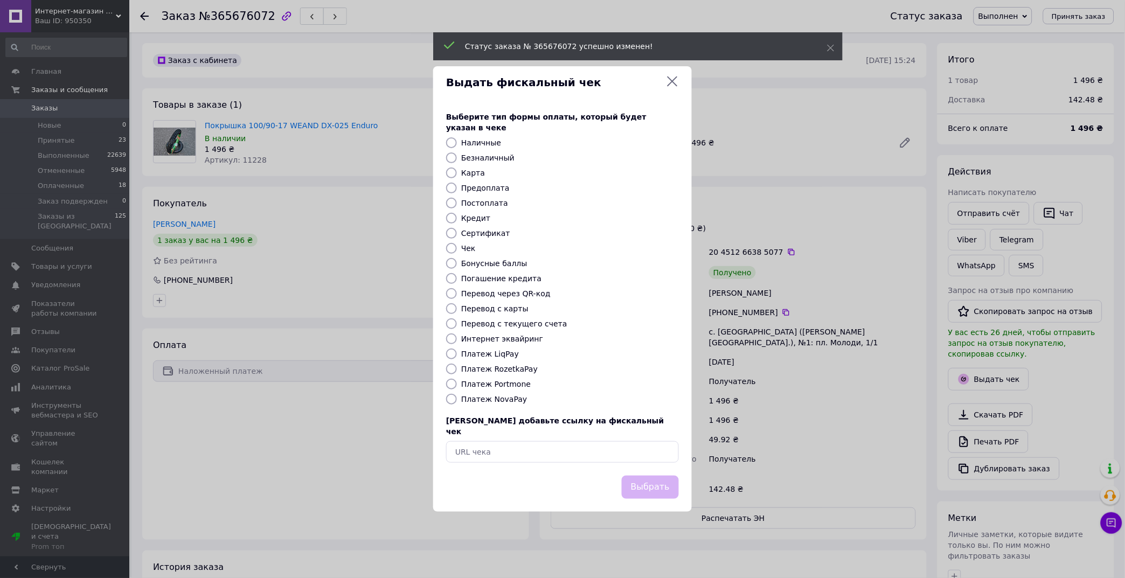
click at [482, 204] on label "Постоплата" at bounding box center [484, 203] width 47 height 9
click at [457, 204] on input "Постоплата" at bounding box center [451, 203] width 11 height 11
radio input "true"
click at [661, 476] on button "Выбрать" at bounding box center [650, 487] width 57 height 23
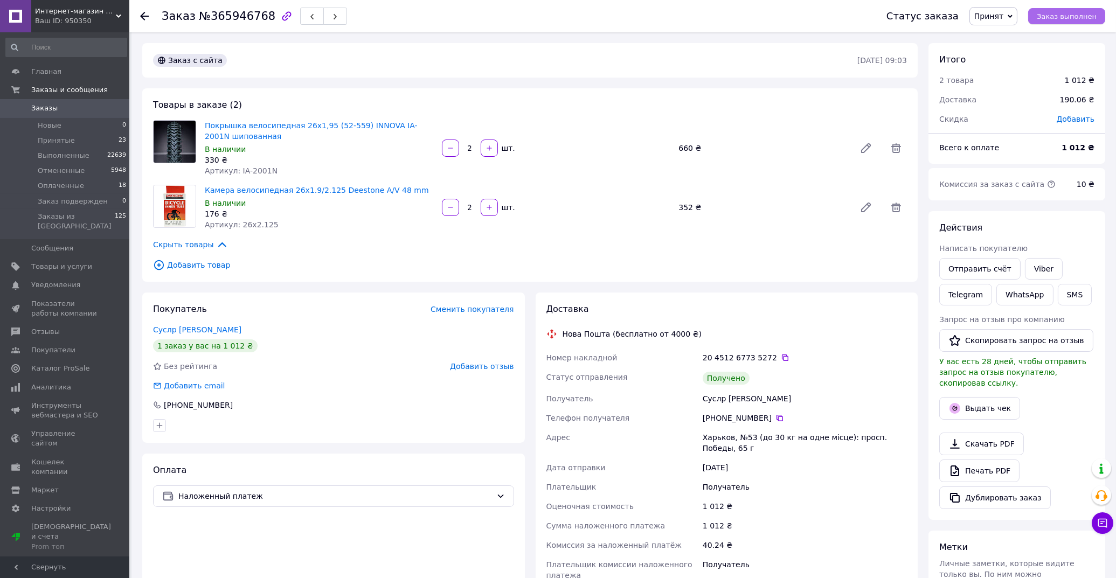
click at [1069, 17] on span "Заказ выполнен" at bounding box center [1067, 16] width 60 height 8
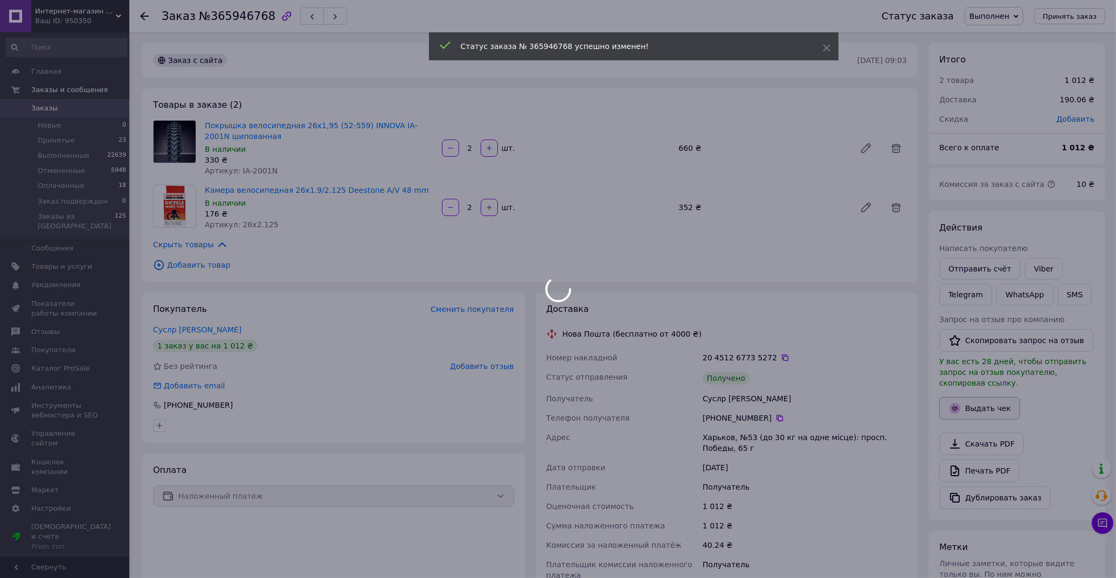
click at [985, 397] on button "Выдать чек" at bounding box center [979, 408] width 81 height 23
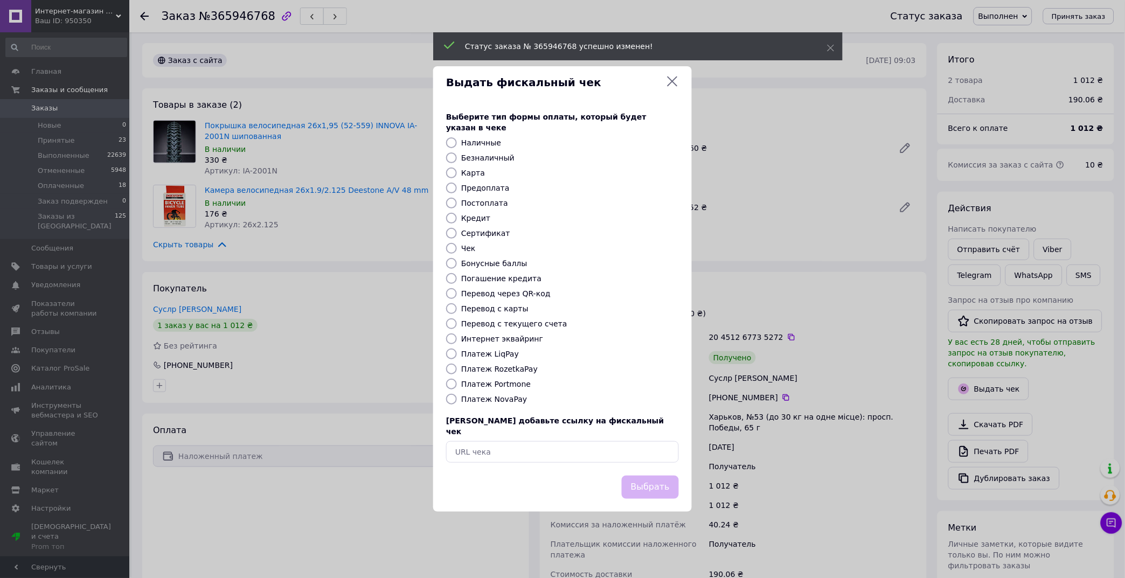
click at [478, 199] on label "Постоплата" at bounding box center [484, 203] width 47 height 9
click at [457, 199] on input "Постоплата" at bounding box center [451, 203] width 11 height 11
radio input "true"
drag, startPoint x: 649, startPoint y: 477, endPoint x: 607, endPoint y: 480, distance: 41.6
click at [649, 477] on button "Выбрать" at bounding box center [650, 487] width 57 height 23
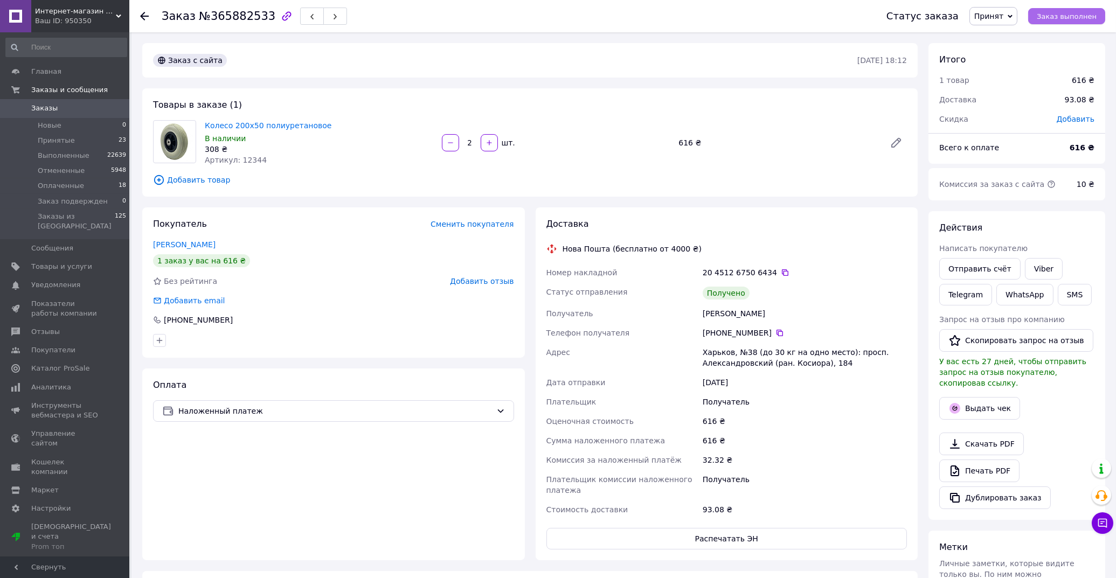
click at [1084, 19] on span "Заказ выполнен" at bounding box center [1067, 16] width 60 height 8
click at [985, 397] on button "Выдать чек" at bounding box center [979, 408] width 81 height 23
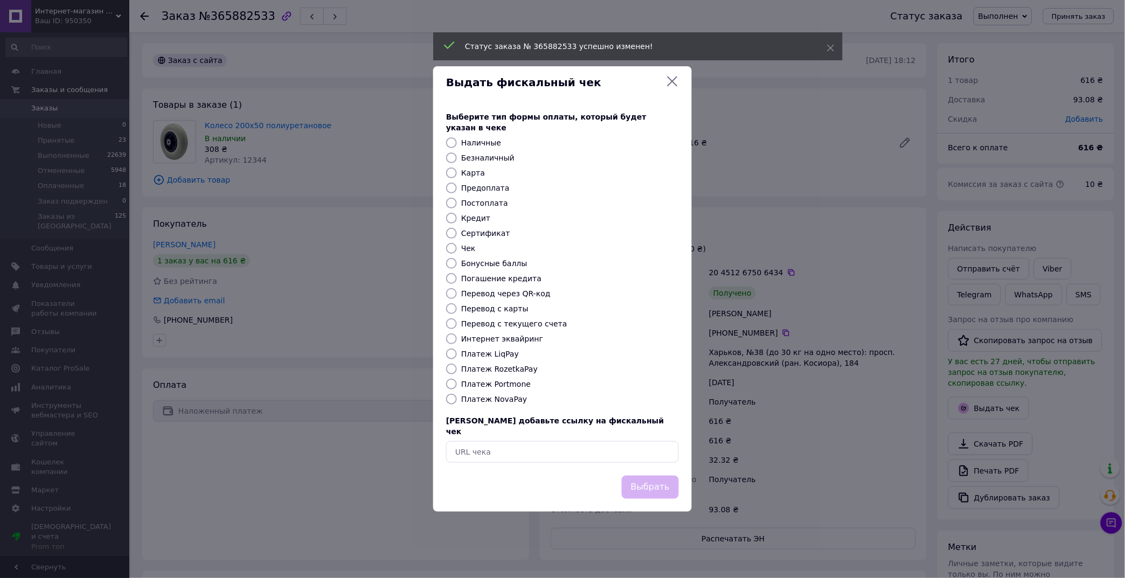
click at [494, 203] on label "Постоплата" at bounding box center [484, 203] width 47 height 9
click at [457, 203] on input "Постоплата" at bounding box center [451, 203] width 11 height 11
radio input "true"
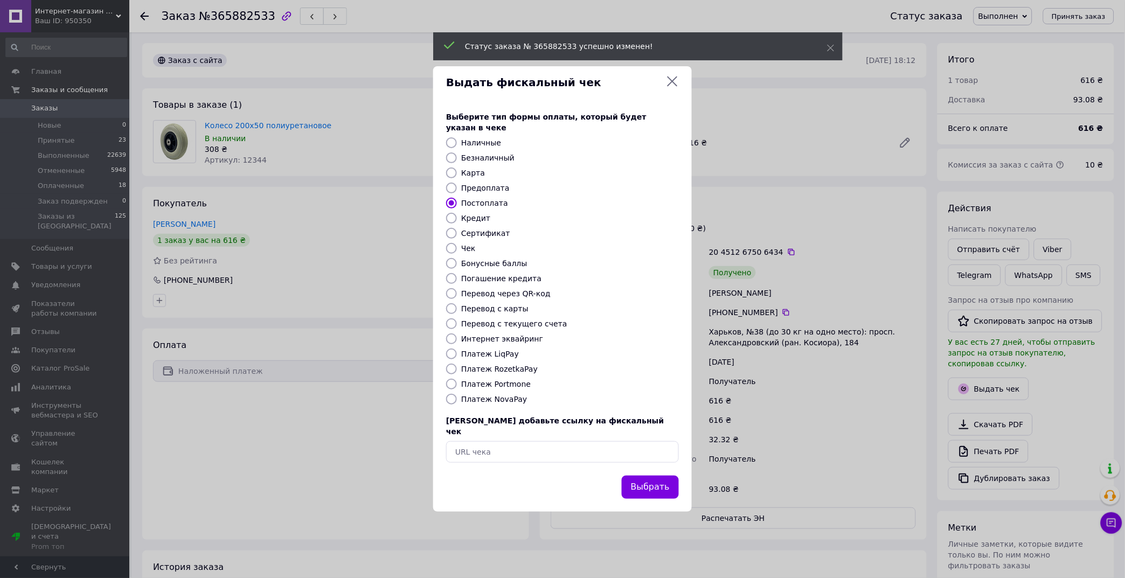
click at [660, 476] on button "Выбрать" at bounding box center [650, 487] width 57 height 23
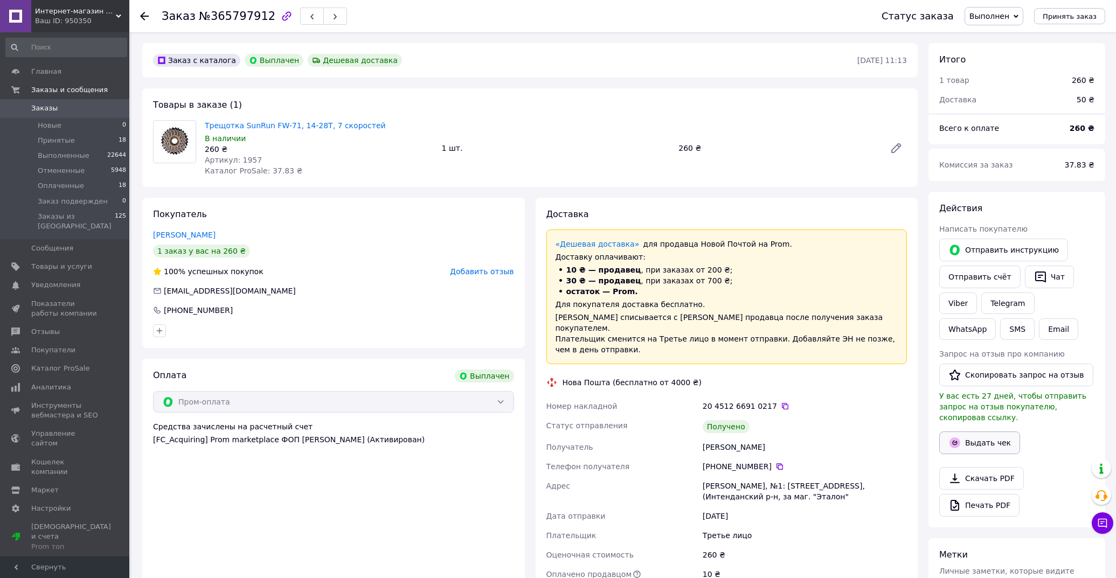
click at [986, 432] on button "Выдать чек" at bounding box center [979, 443] width 81 height 23
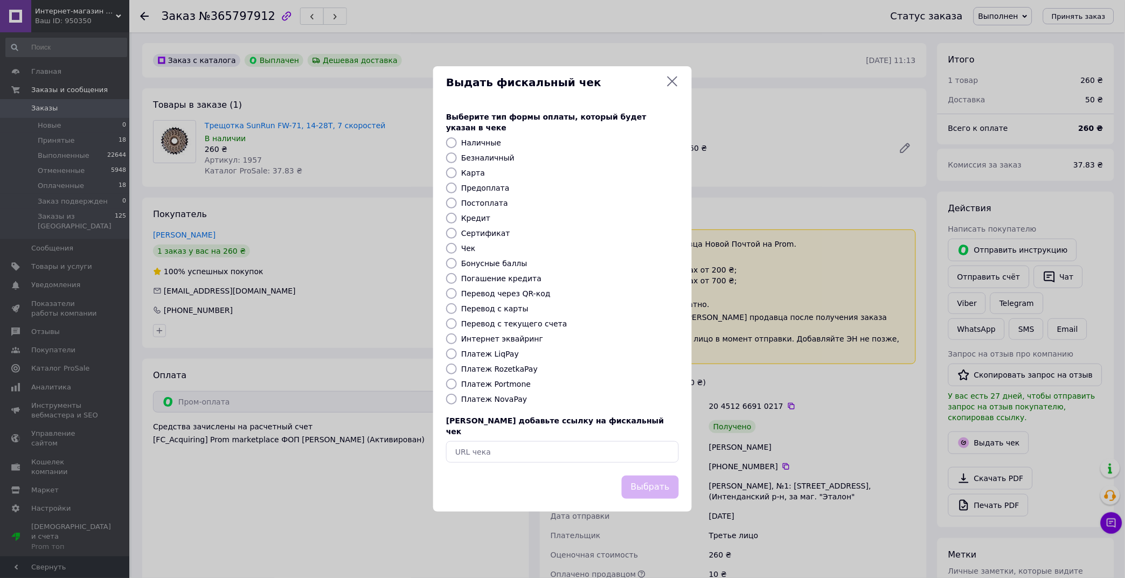
click at [480, 154] on label "Безналичный" at bounding box center [487, 158] width 53 height 9
click at [457, 154] on input "Безналичный" at bounding box center [451, 157] width 11 height 11
radio input "true"
click at [659, 481] on button "Выбрать" at bounding box center [650, 487] width 57 height 23
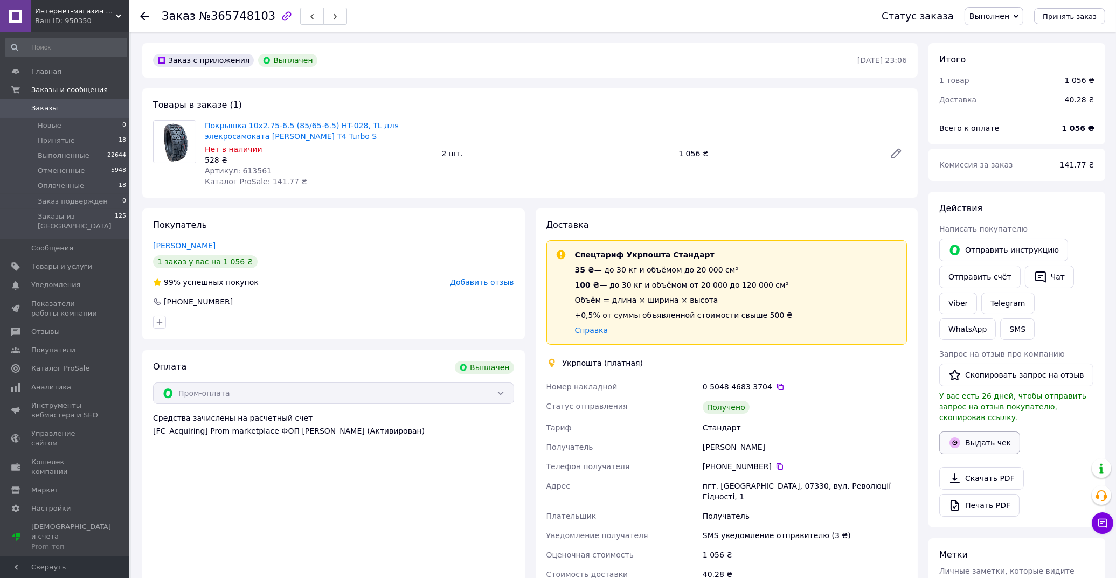
click at [983, 432] on button "Выдать чек" at bounding box center [979, 443] width 81 height 23
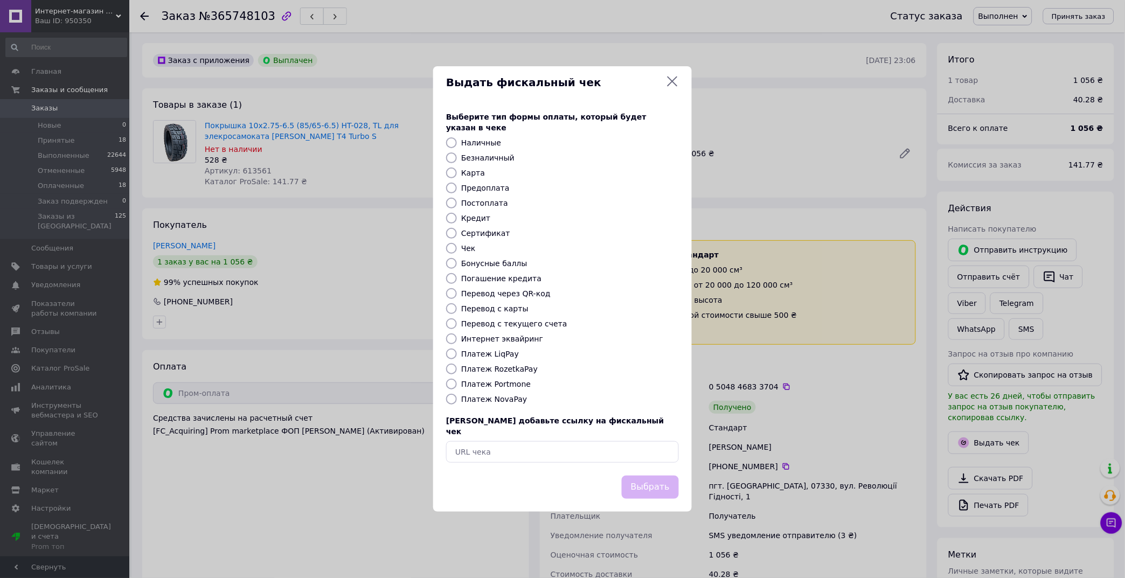
click at [484, 155] on label "Безналичный" at bounding box center [487, 158] width 53 height 9
click at [457, 155] on input "Безналичный" at bounding box center [451, 157] width 11 height 11
radio input "true"
click at [658, 480] on button "Выбрать" at bounding box center [650, 487] width 57 height 23
